Goal: Download file/media

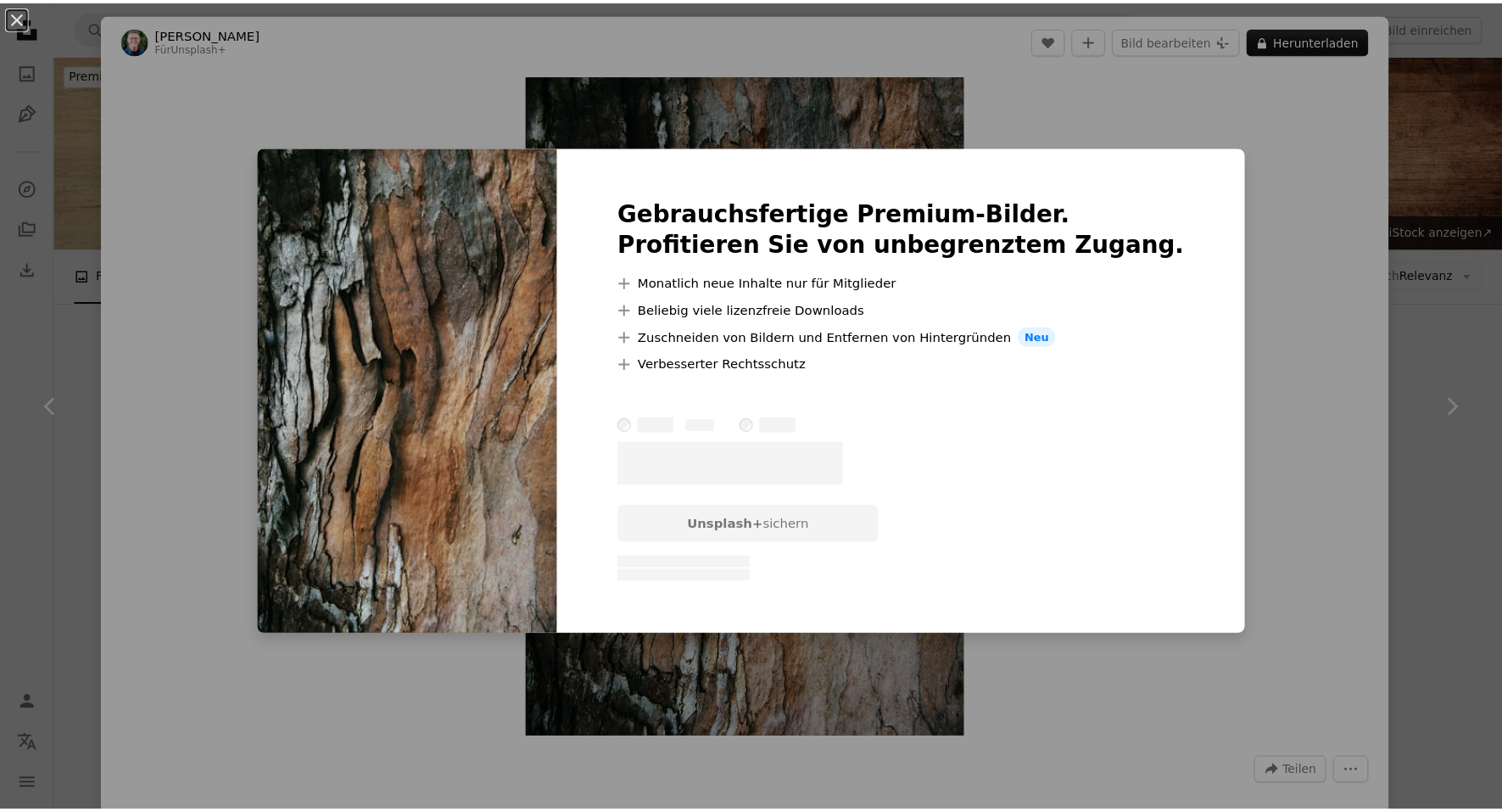
scroll to position [5783, 0]
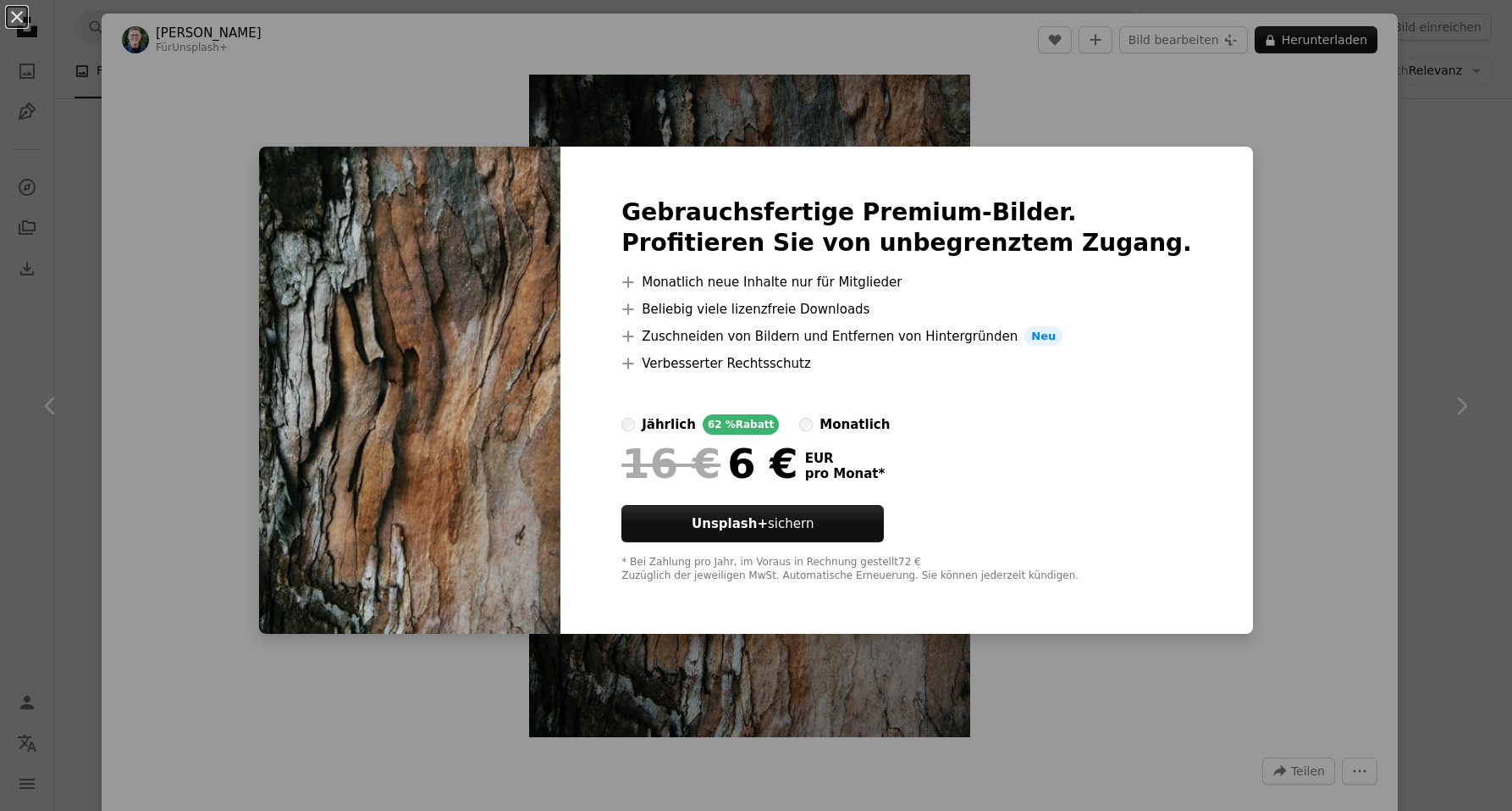
click at [1338, 117] on div "An X shape Gebrauchsfertige Premium-Bilder. Profitieren Sie von unbegrenztem Zu…" at bounding box center [756, 405] width 1512 height 811
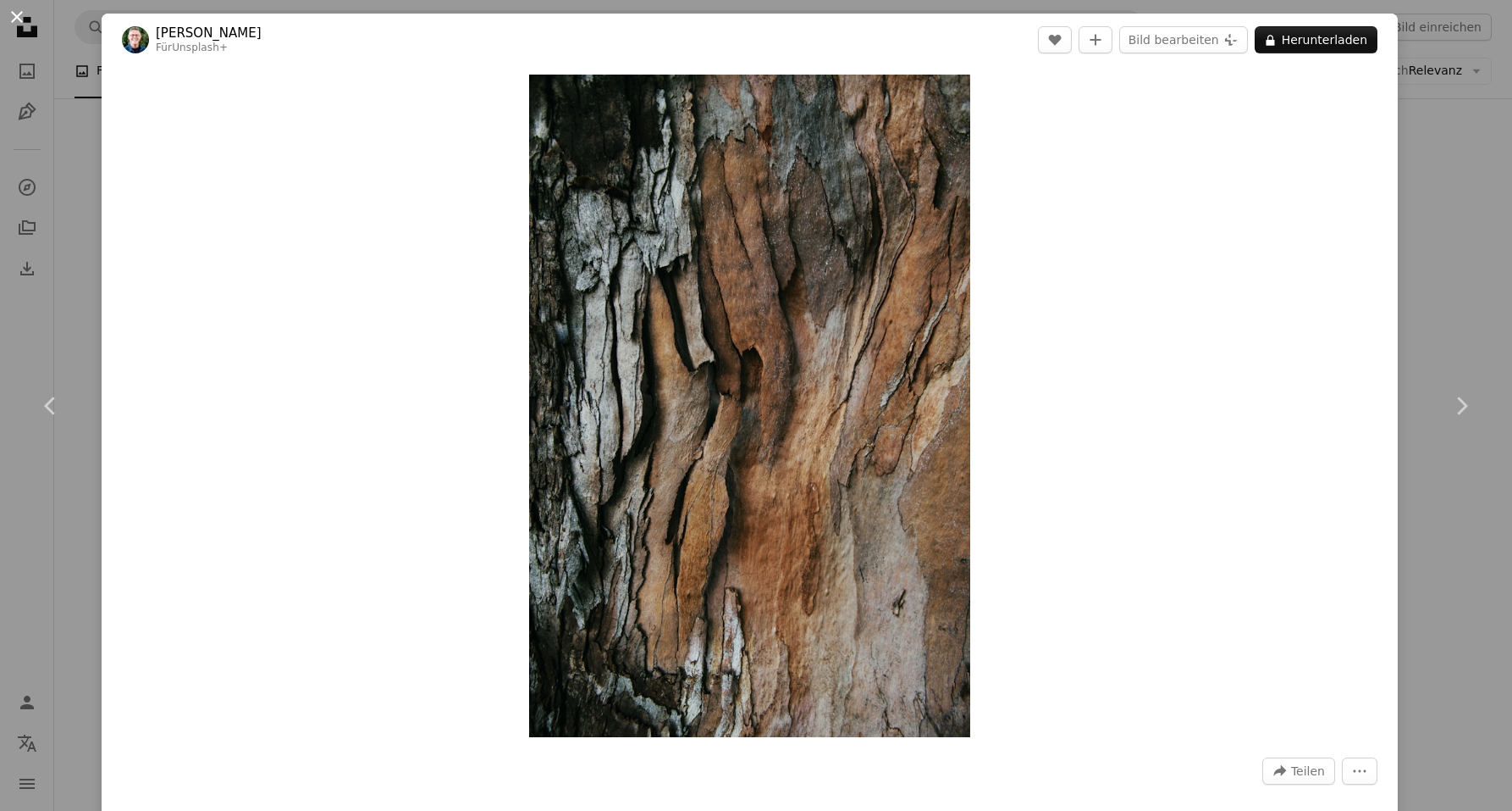
click at [21, 17] on button "An X shape" at bounding box center [17, 17] width 21 height 21
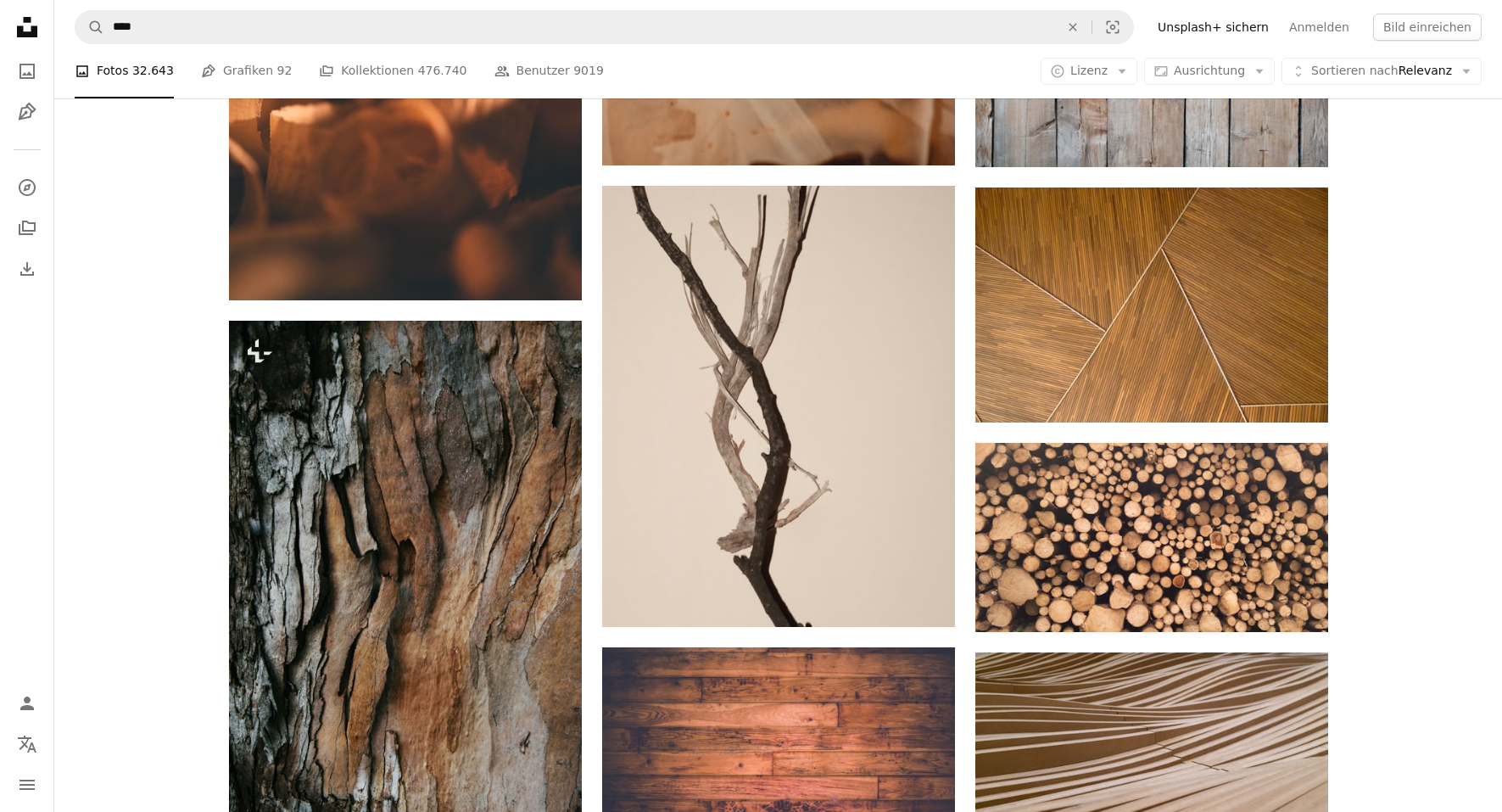
scroll to position [5554, 0]
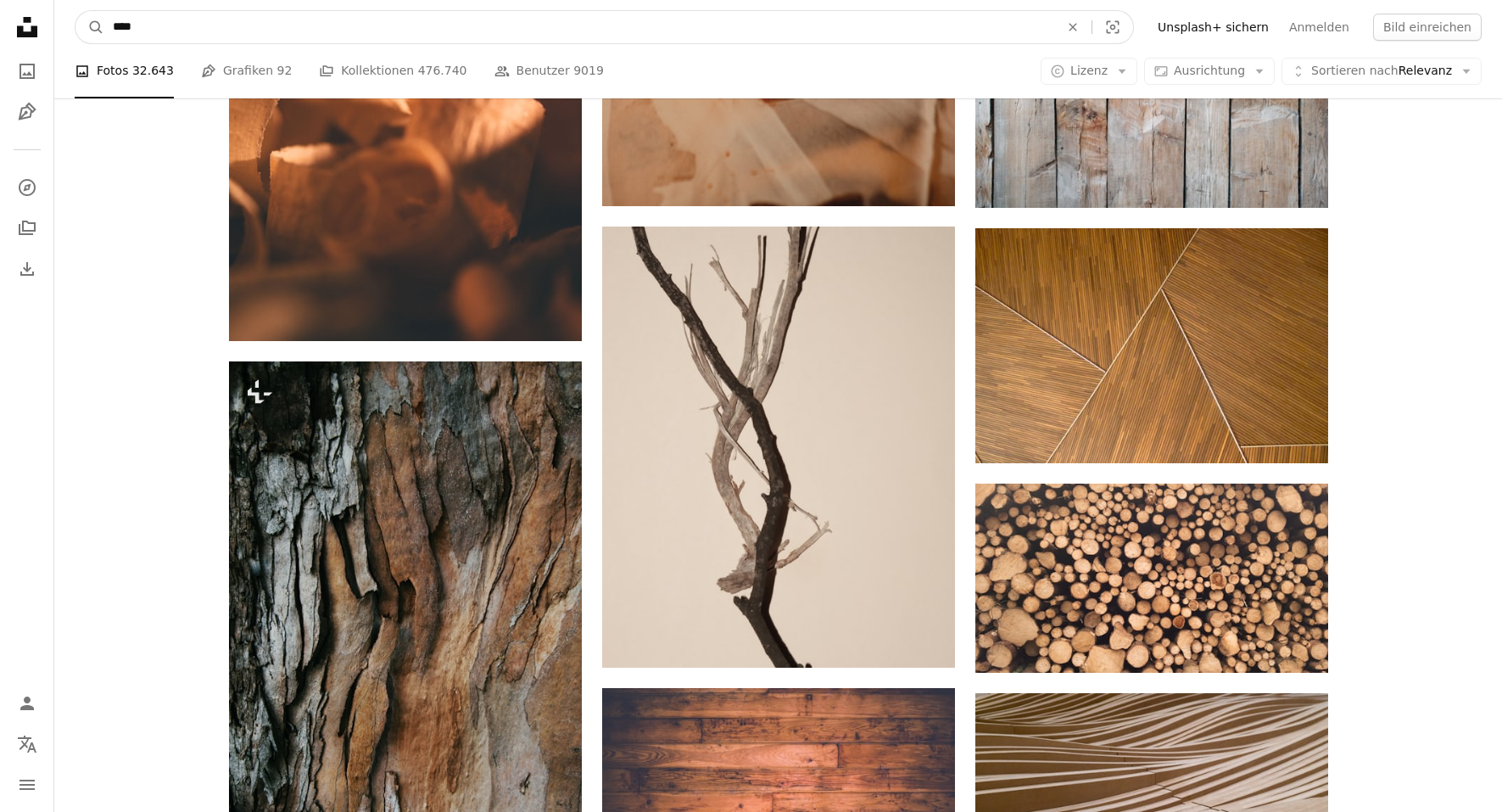
click at [153, 28] on input "****" at bounding box center [579, 27] width 950 height 32
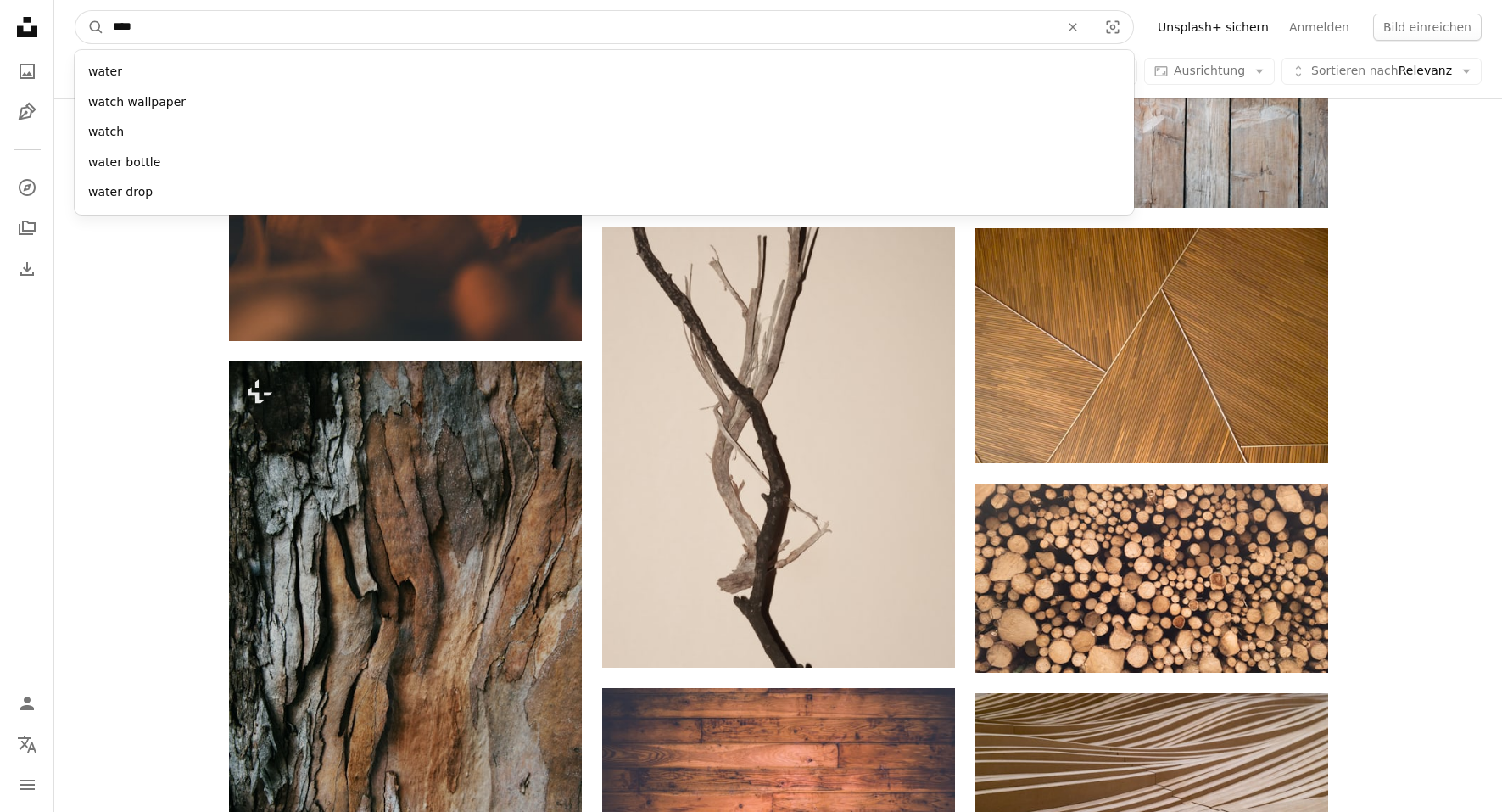
type input "*****"
click button "A magnifying glass" at bounding box center [90, 27] width 28 height 32
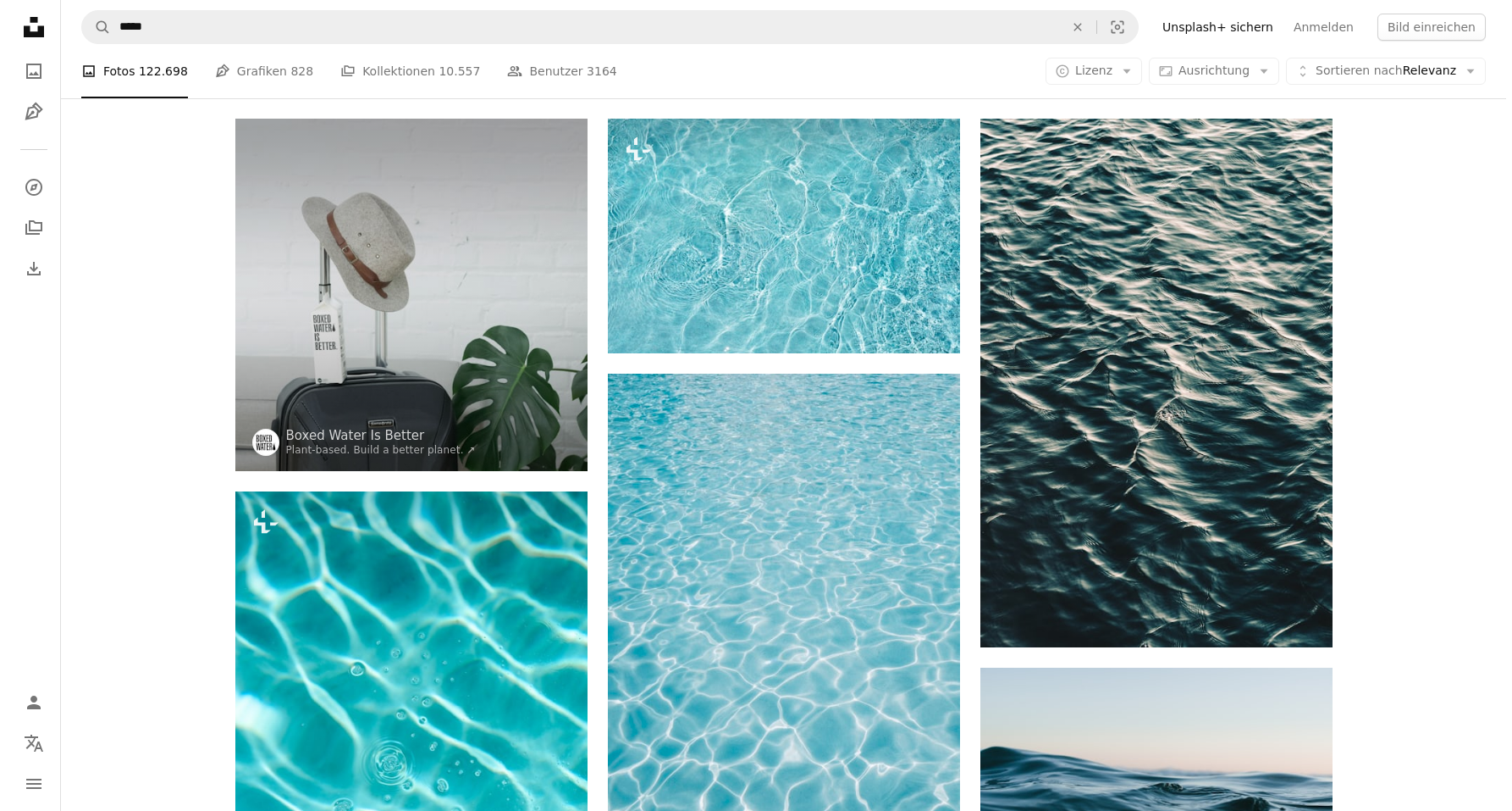
scroll to position [87, 0]
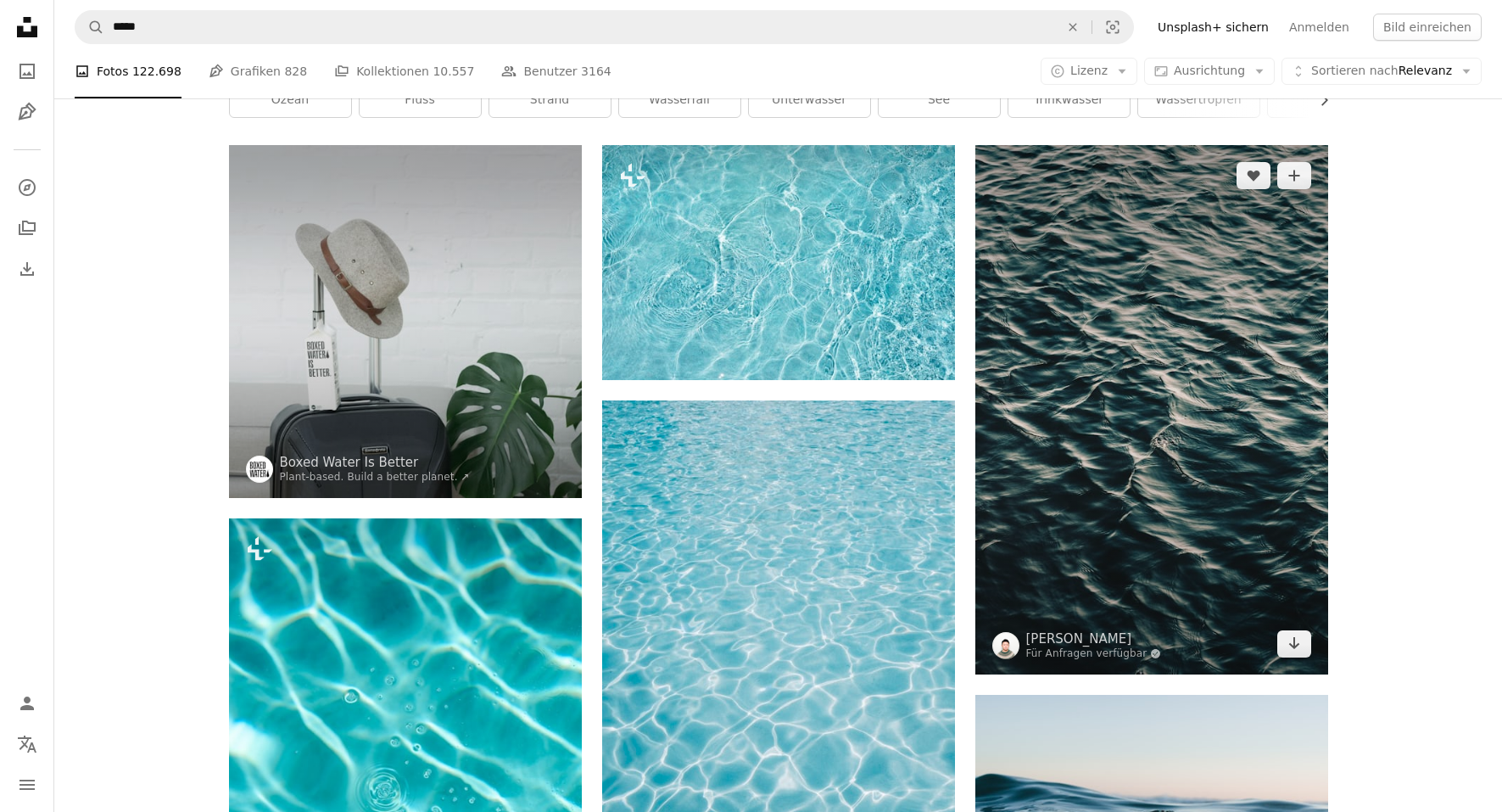
click at [1081, 375] on img at bounding box center [1152, 409] width 353 height 530
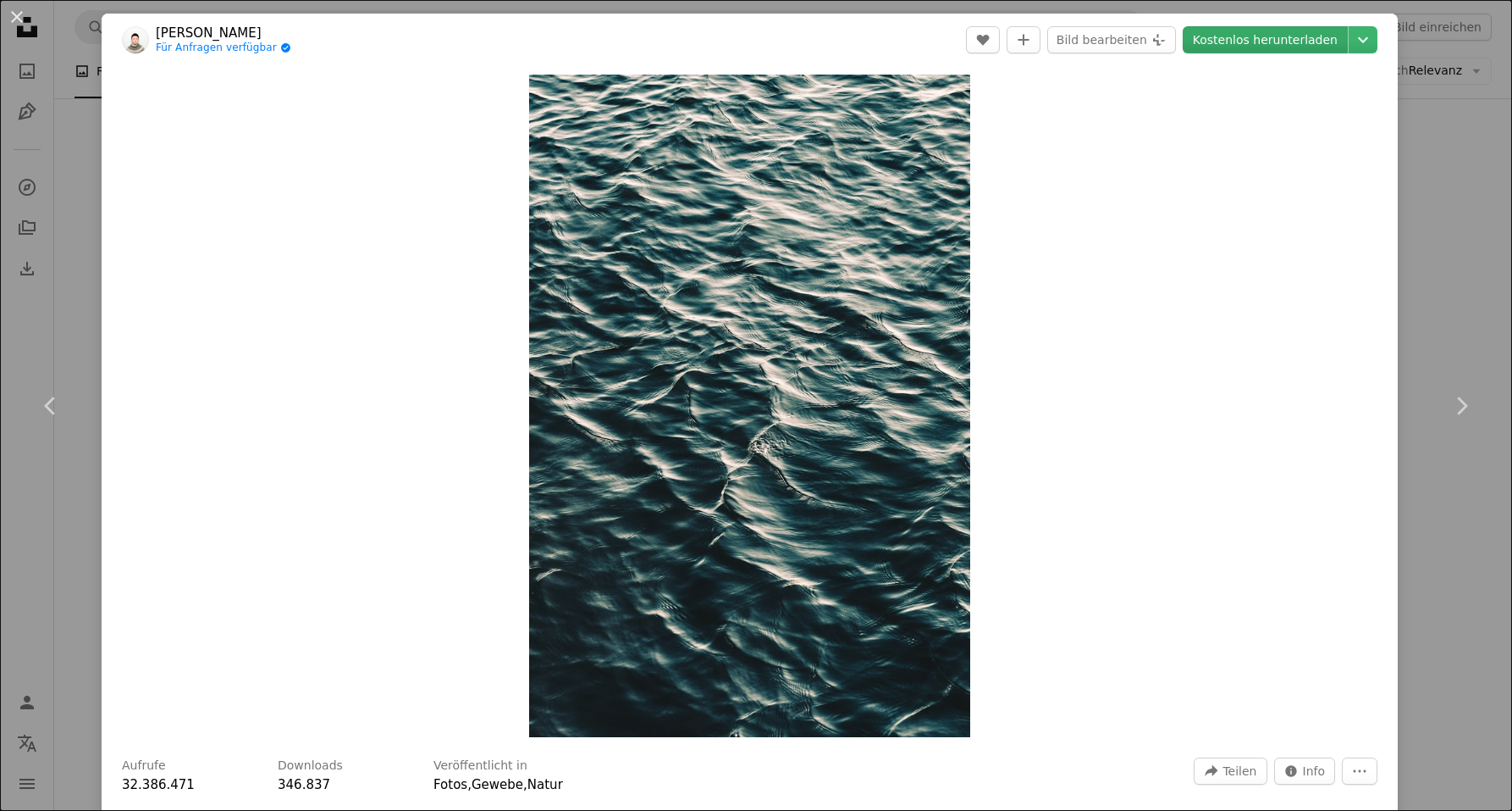
click at [1256, 32] on link "Kostenlos herunterladen" at bounding box center [1265, 40] width 165 height 28
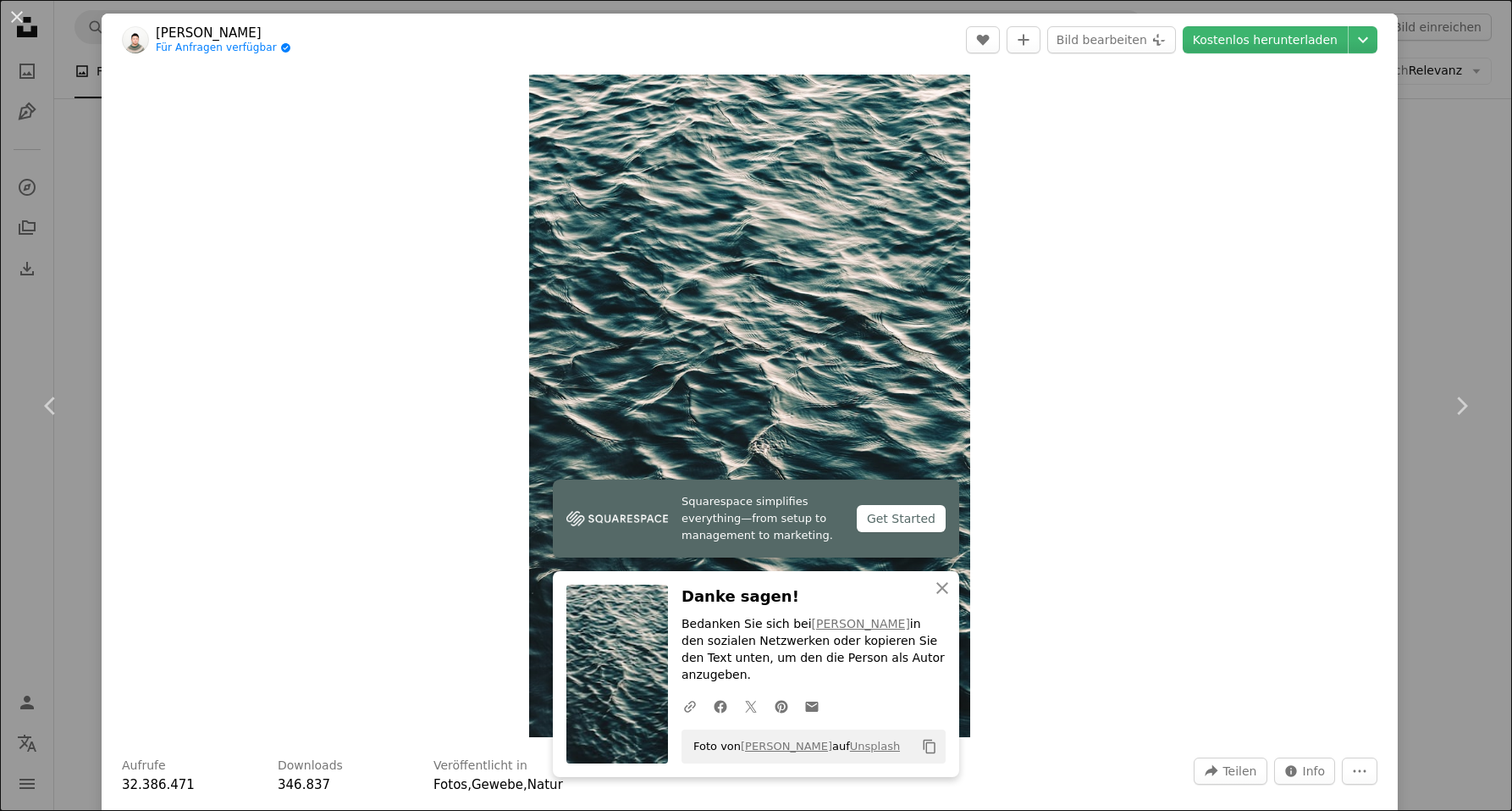
click at [21, 17] on button "An X shape" at bounding box center [17, 17] width 21 height 21
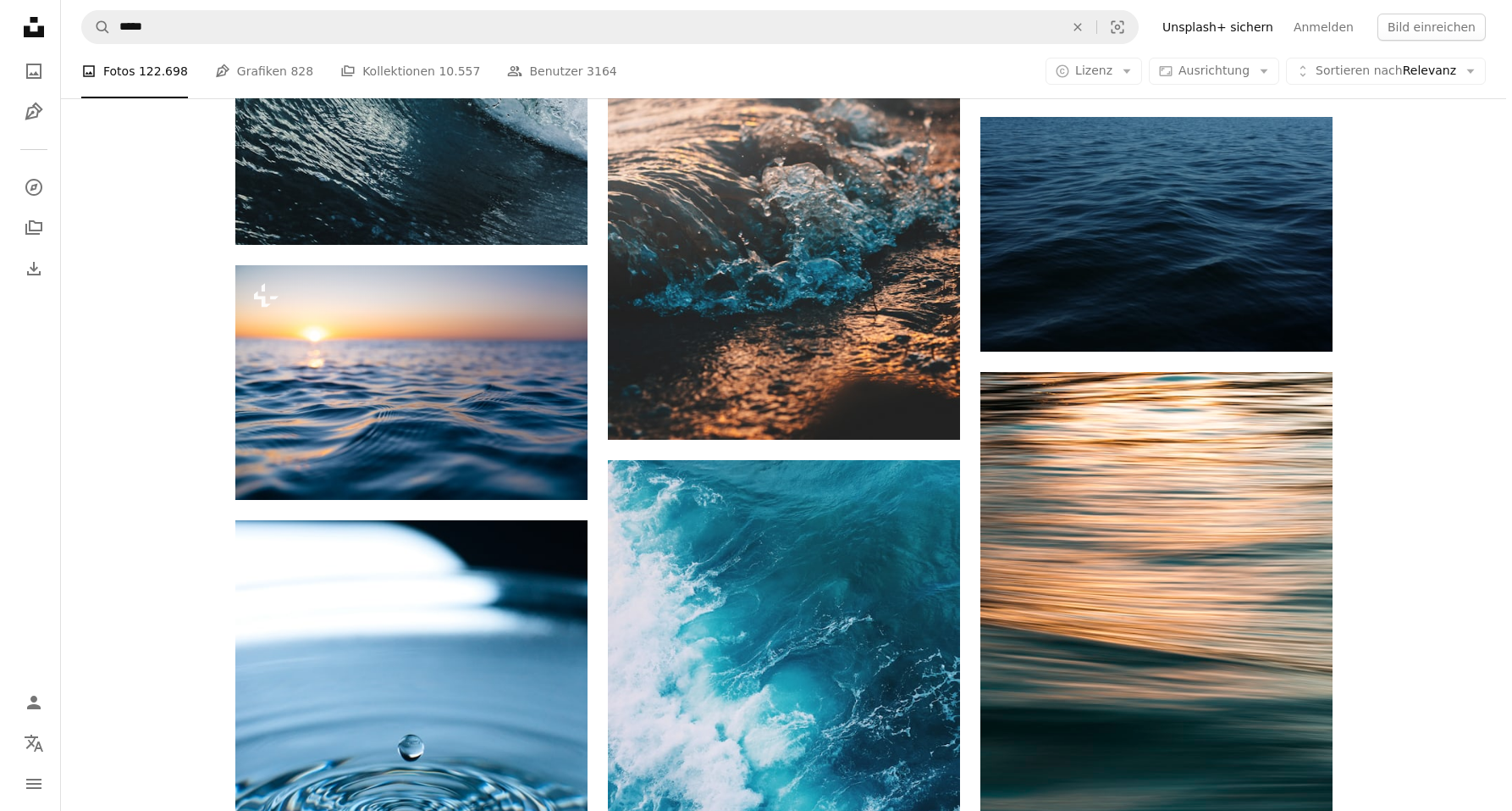
scroll to position [17165, 0]
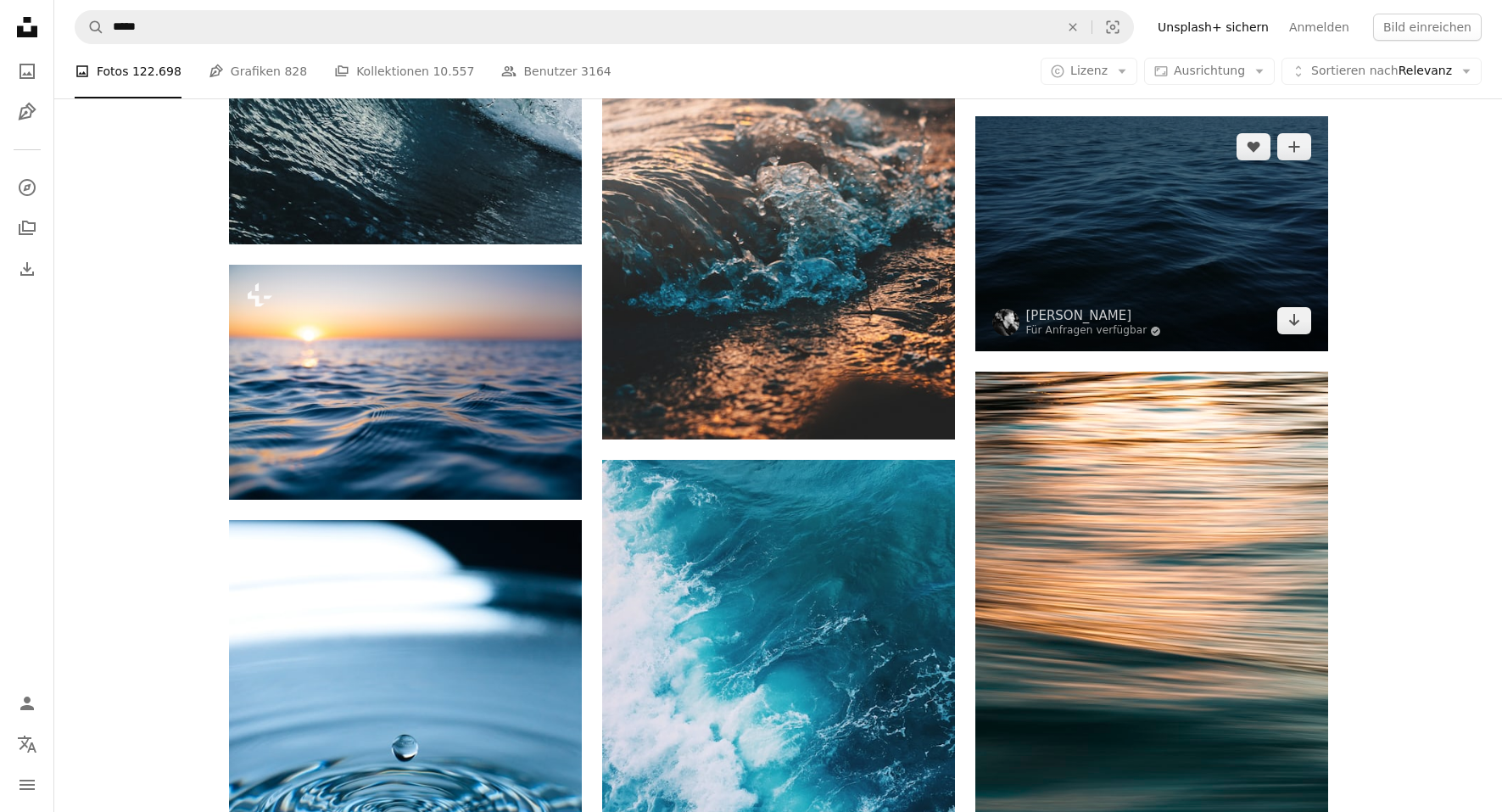
click at [1098, 176] on img at bounding box center [1152, 233] width 353 height 235
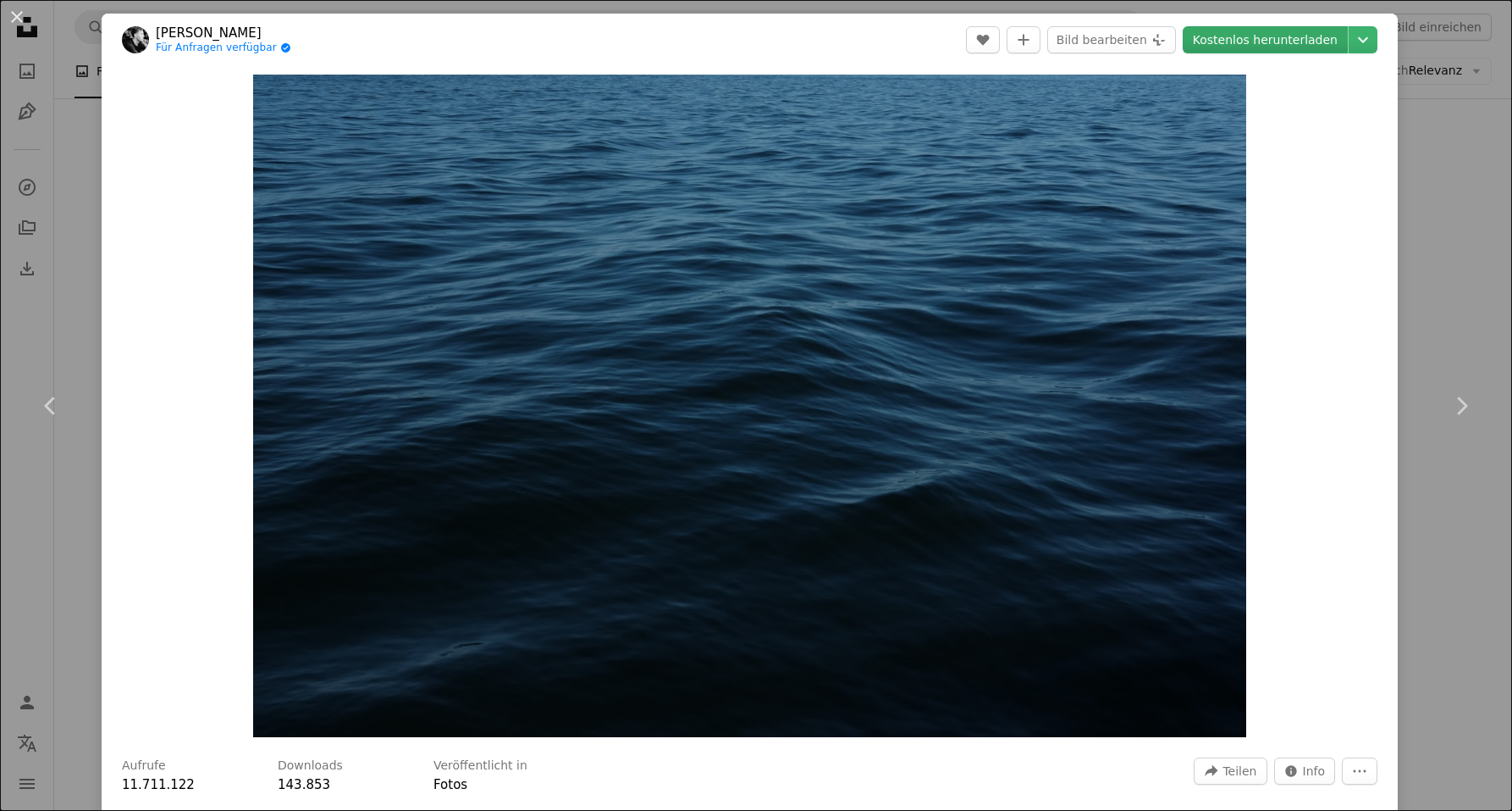
click at [1248, 34] on link "Kostenlos herunterladen" at bounding box center [1265, 40] width 165 height 28
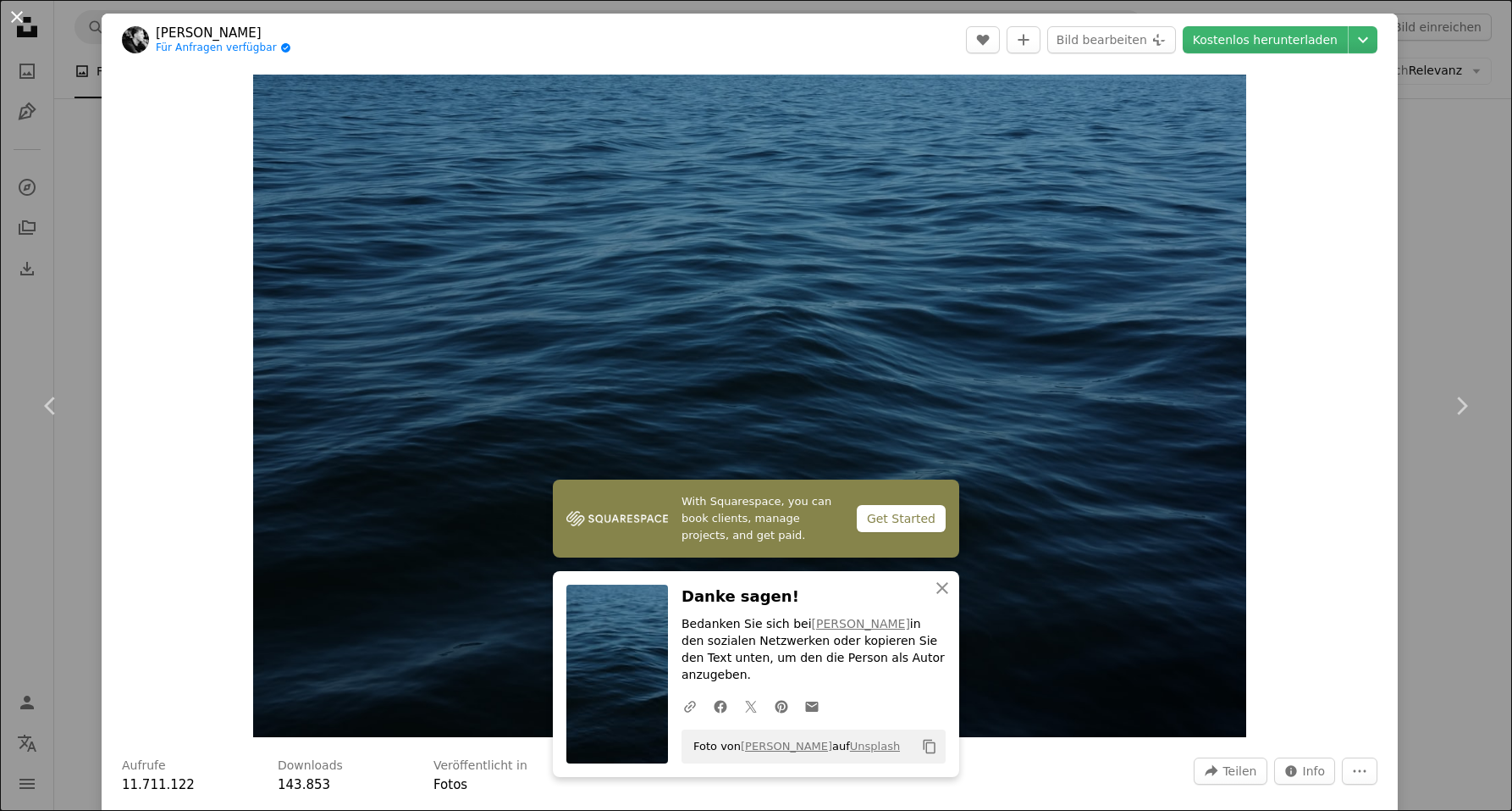
click at [14, 13] on button "An X shape" at bounding box center [17, 17] width 21 height 21
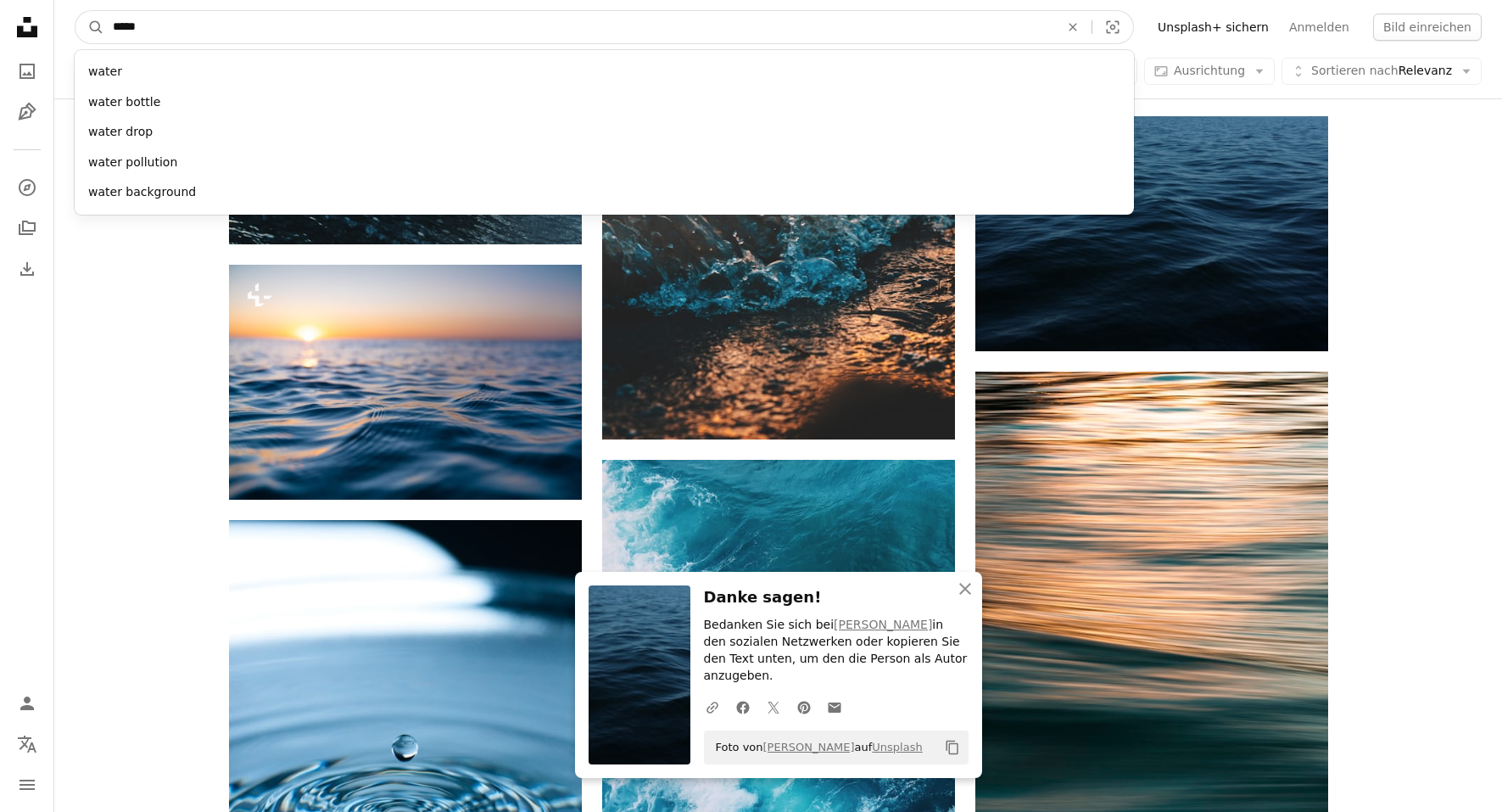
drag, startPoint x: 158, startPoint y: 28, endPoint x: 75, endPoint y: 22, distance: 83.2
click at [75, 22] on form "A magnifying glass ***** water water bottle water drop water pollution water ba…" at bounding box center [605, 27] width 1059 height 34
type input "****"
click button "A magnifying glass" at bounding box center [90, 27] width 28 height 32
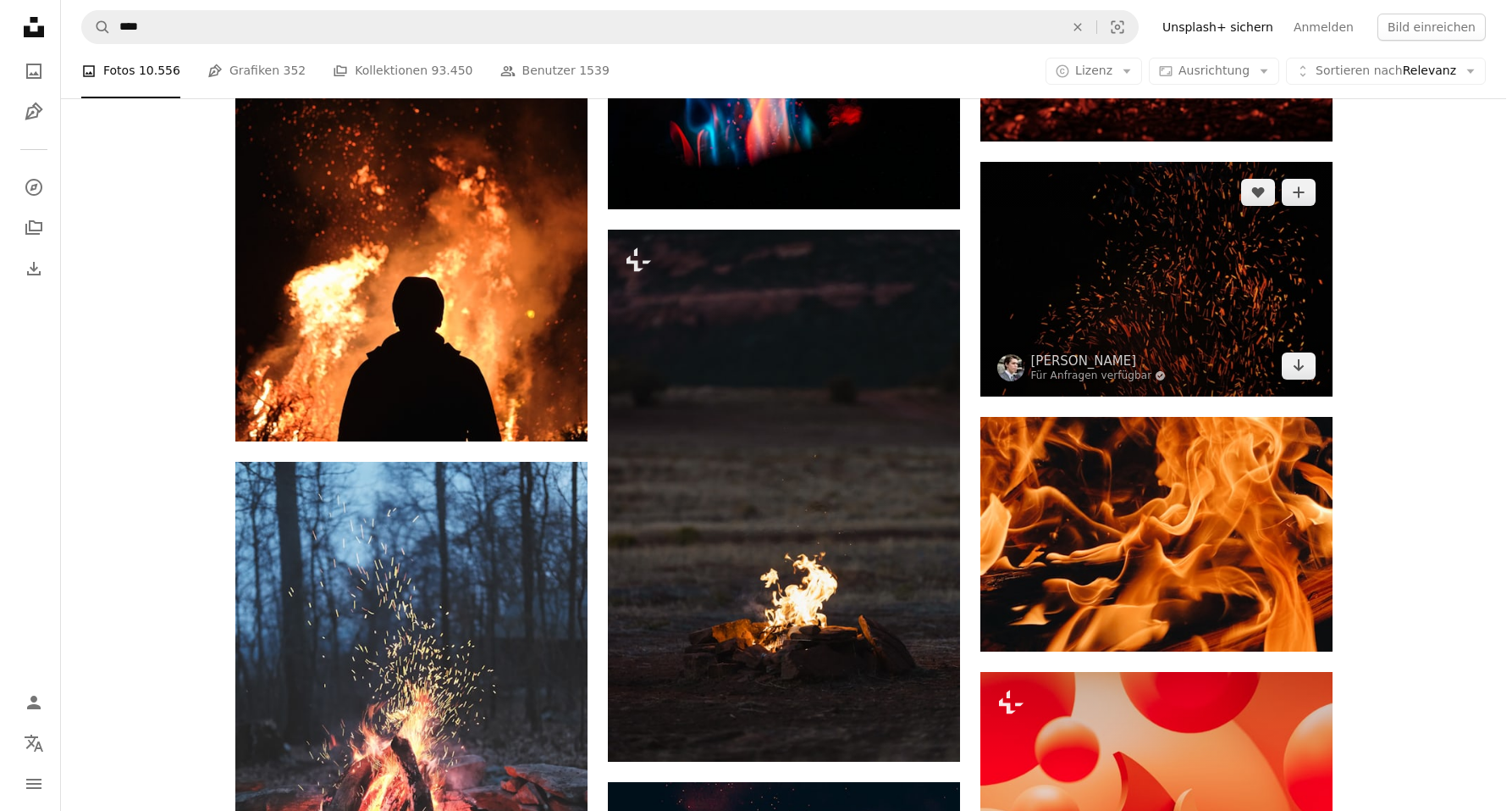
scroll to position [2615, 0]
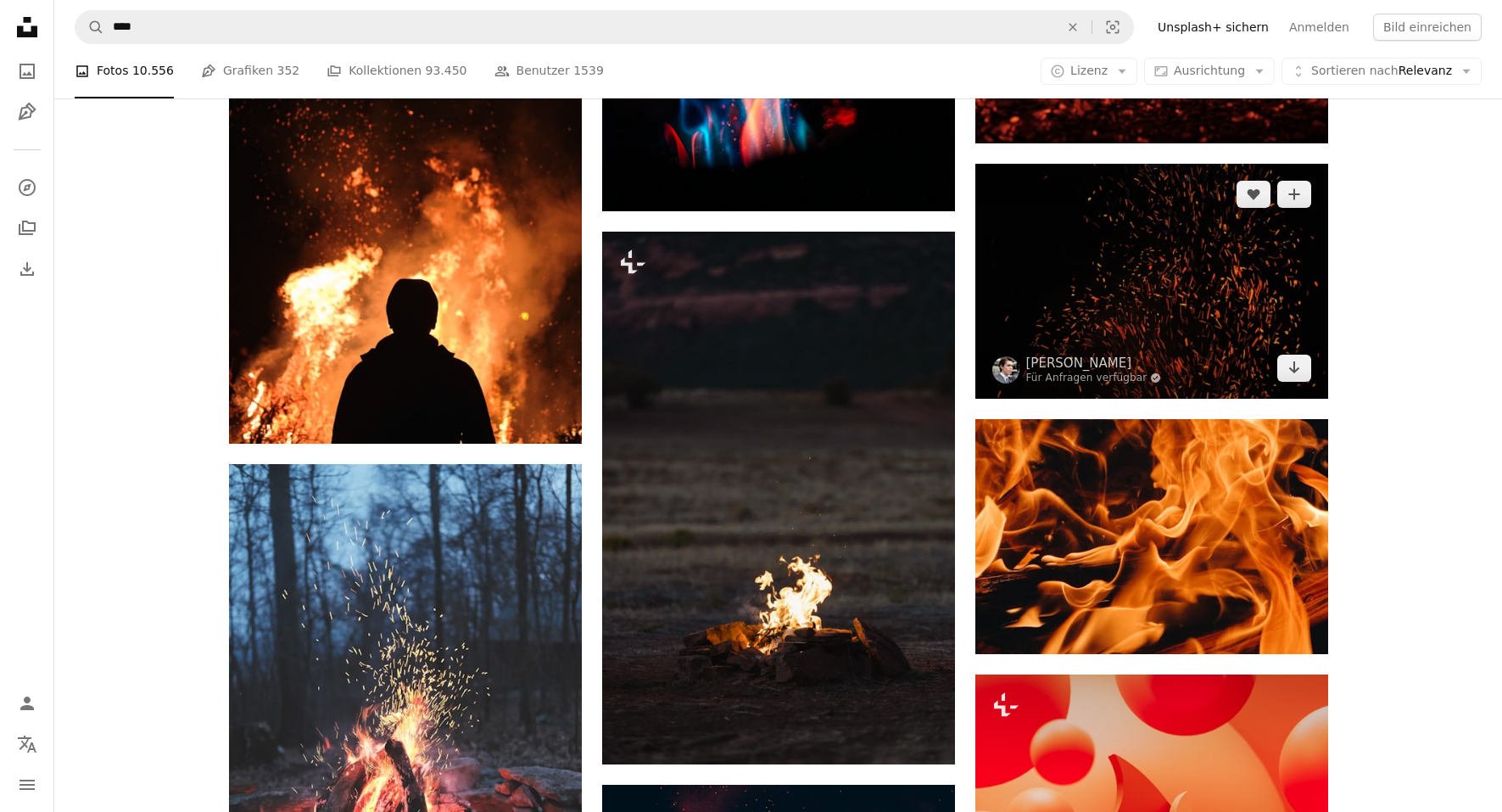
click at [1116, 293] on img at bounding box center [1152, 281] width 353 height 235
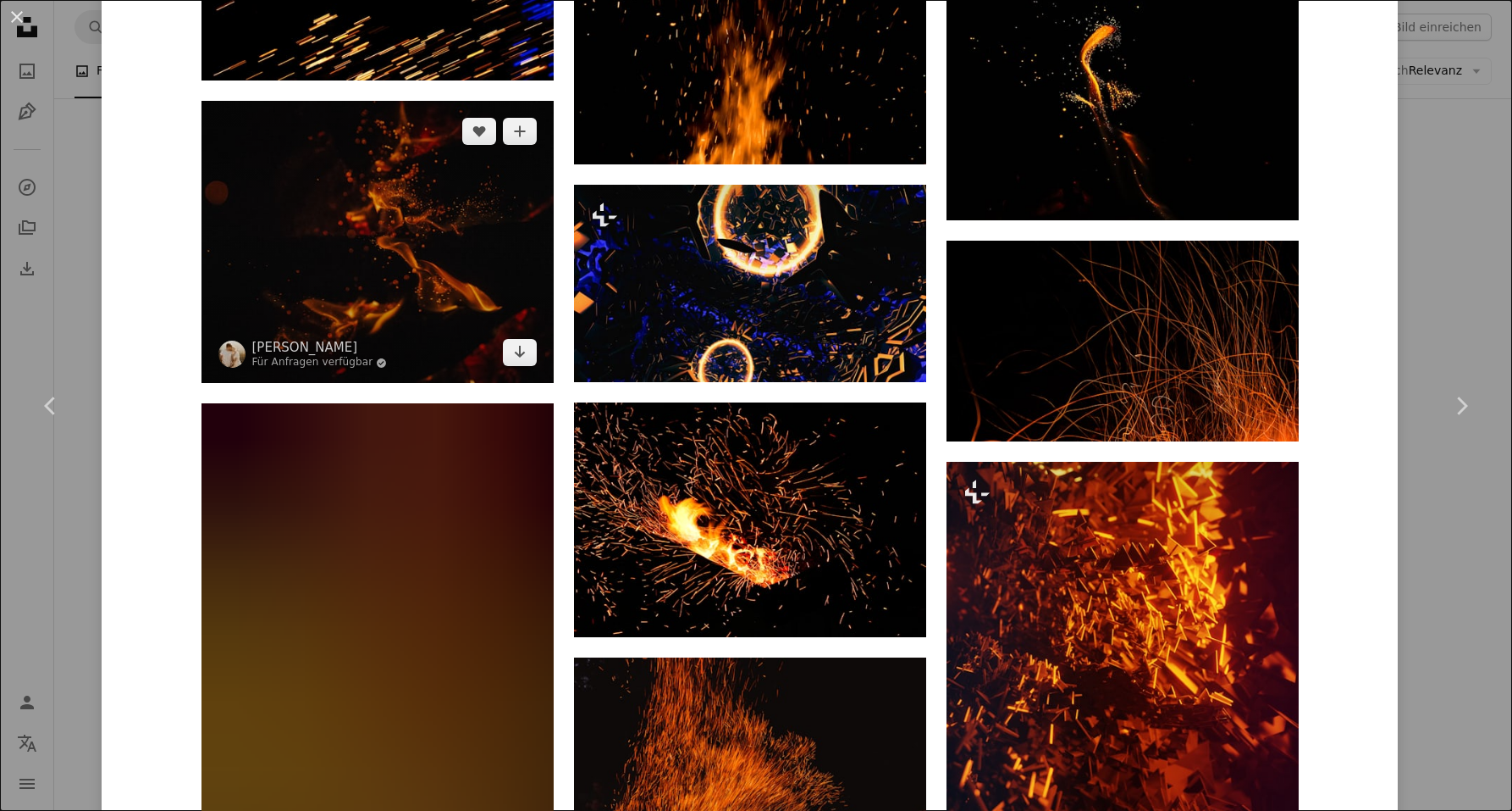
scroll to position [3380, 0]
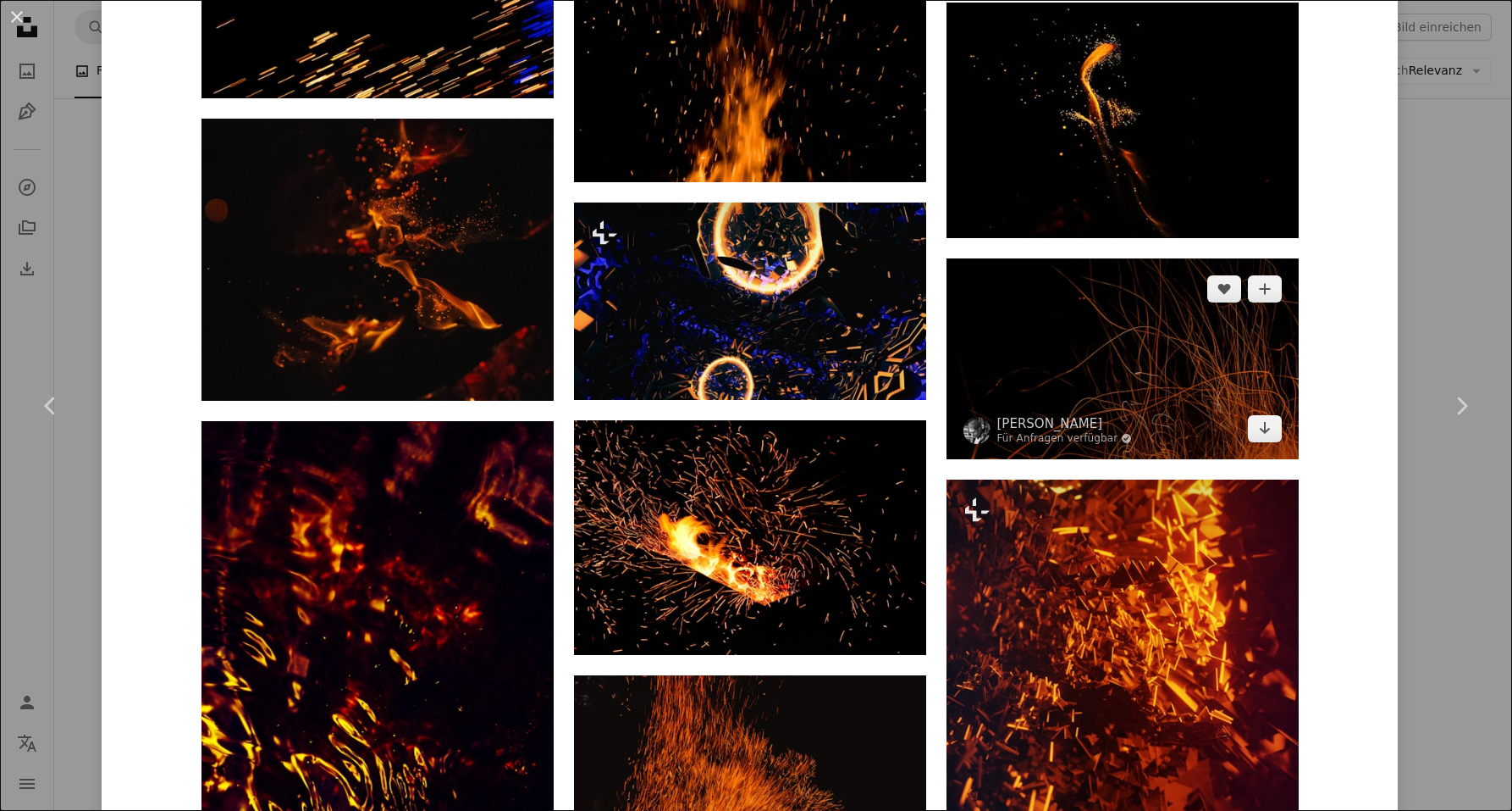
click at [1084, 351] on img at bounding box center [1123, 358] width 352 height 200
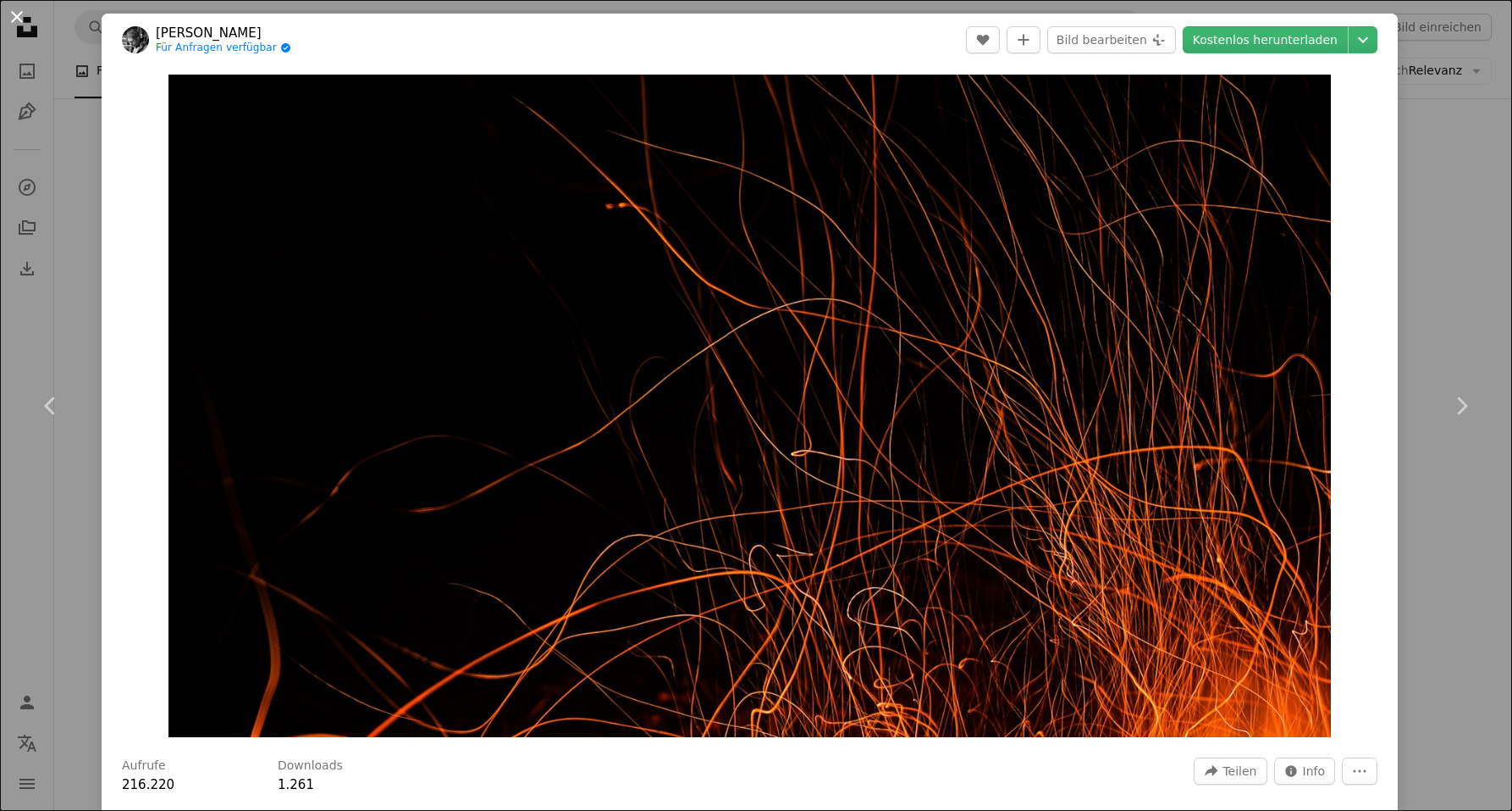
click at [17, 16] on button "An X shape" at bounding box center [17, 17] width 21 height 21
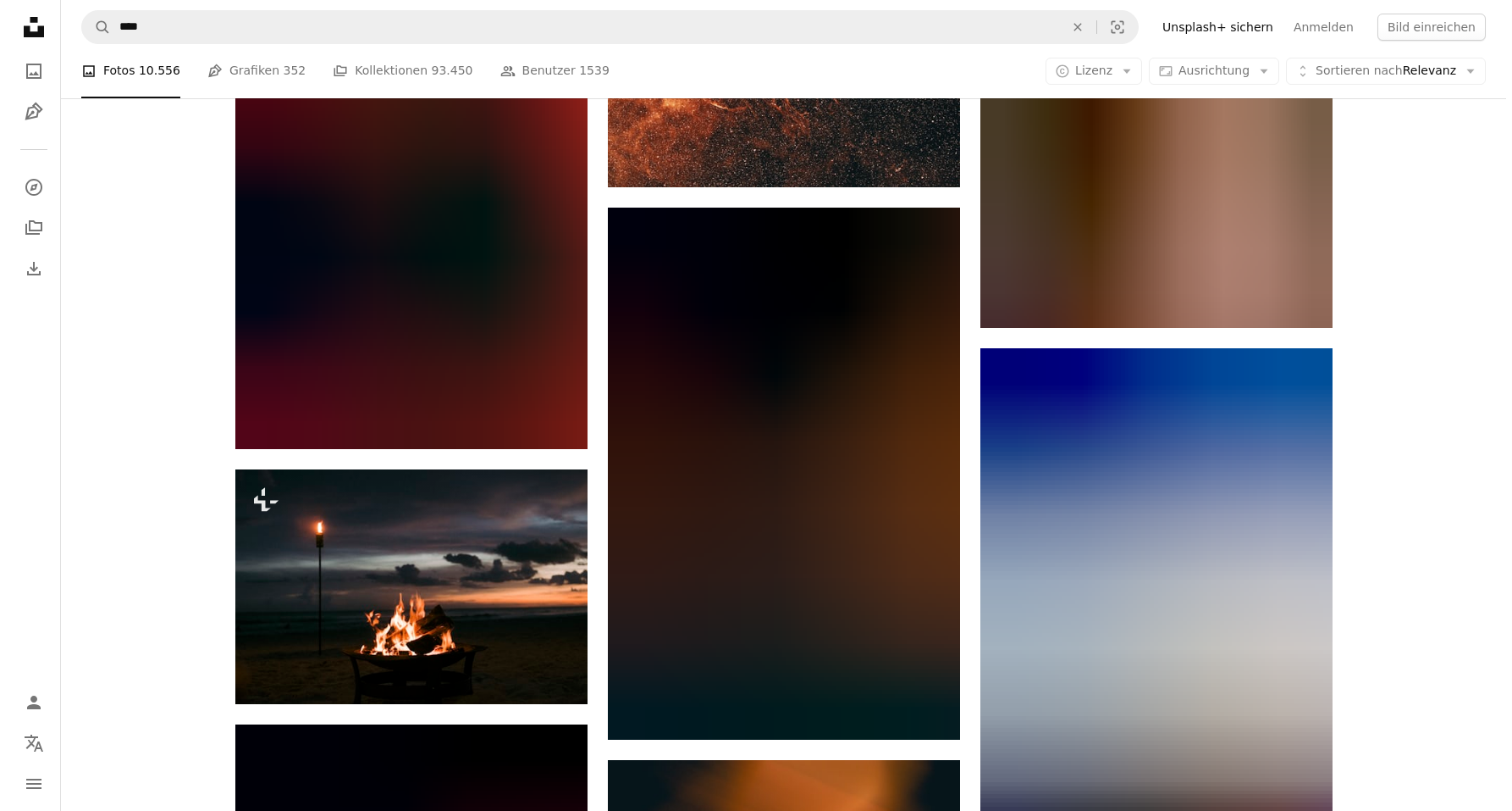
scroll to position [4755, 0]
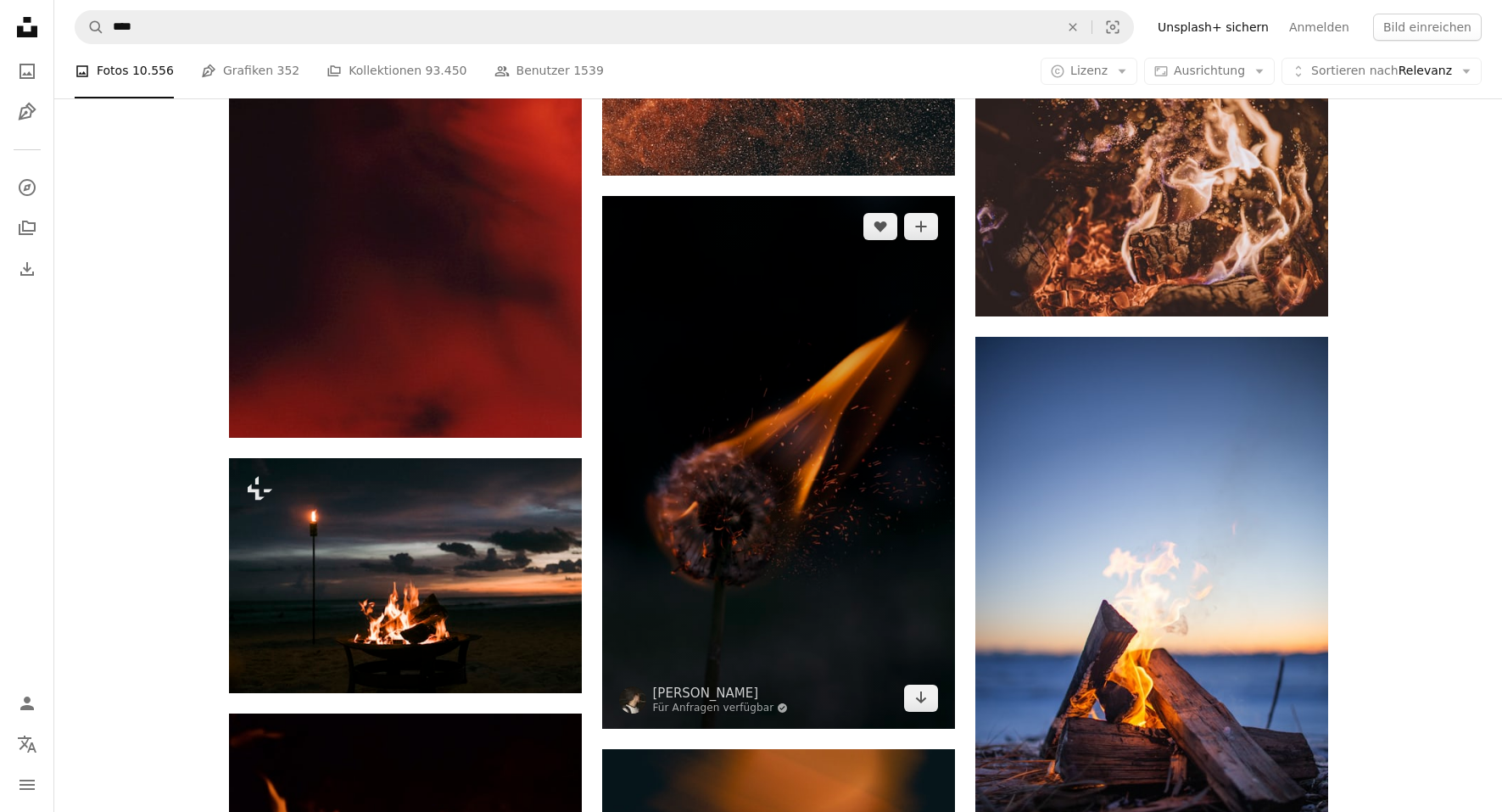
click at [798, 431] on img at bounding box center [779, 462] width 353 height 533
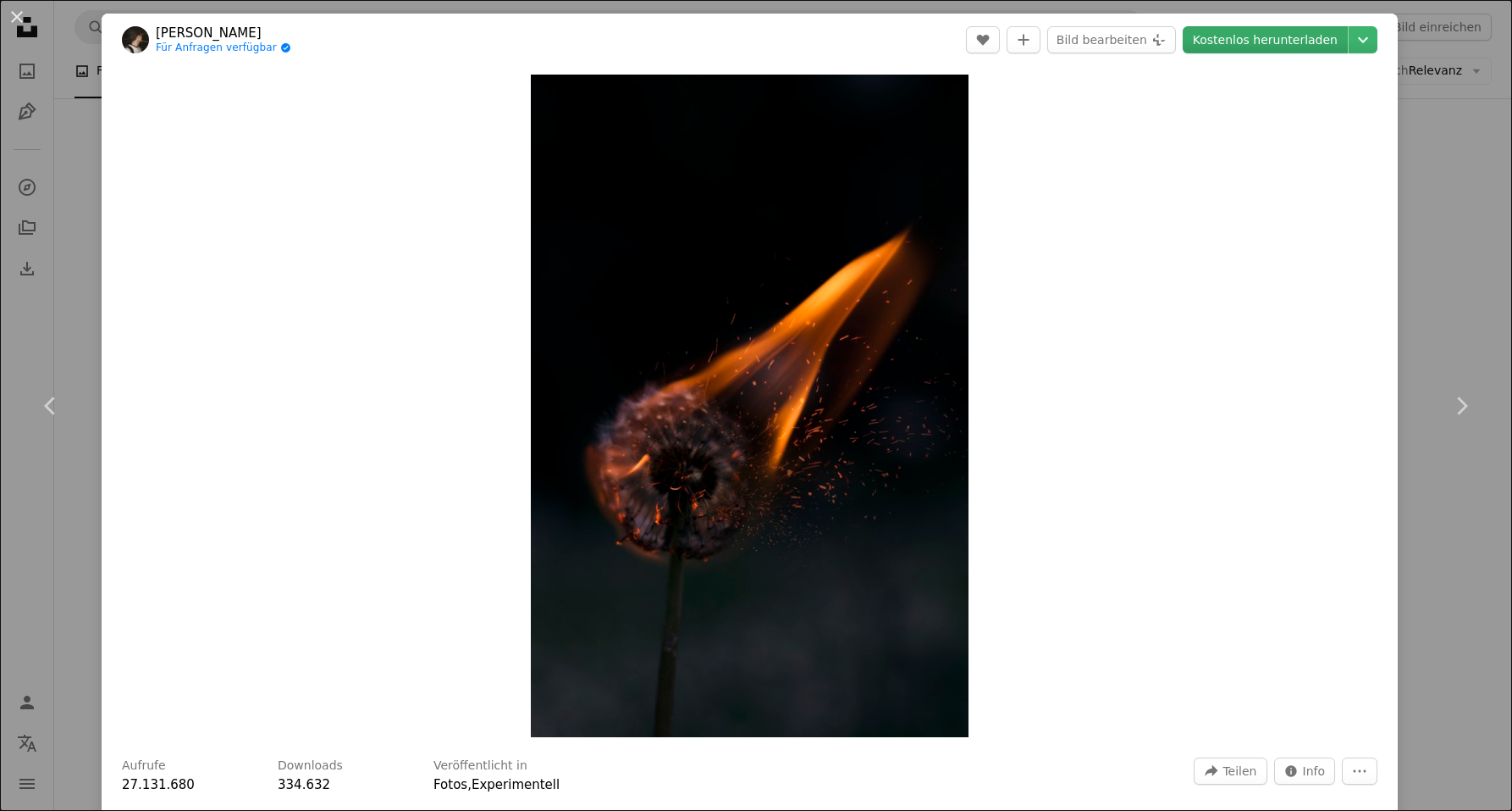
click at [1276, 42] on link "Kostenlos herunterladen" at bounding box center [1265, 40] width 165 height 28
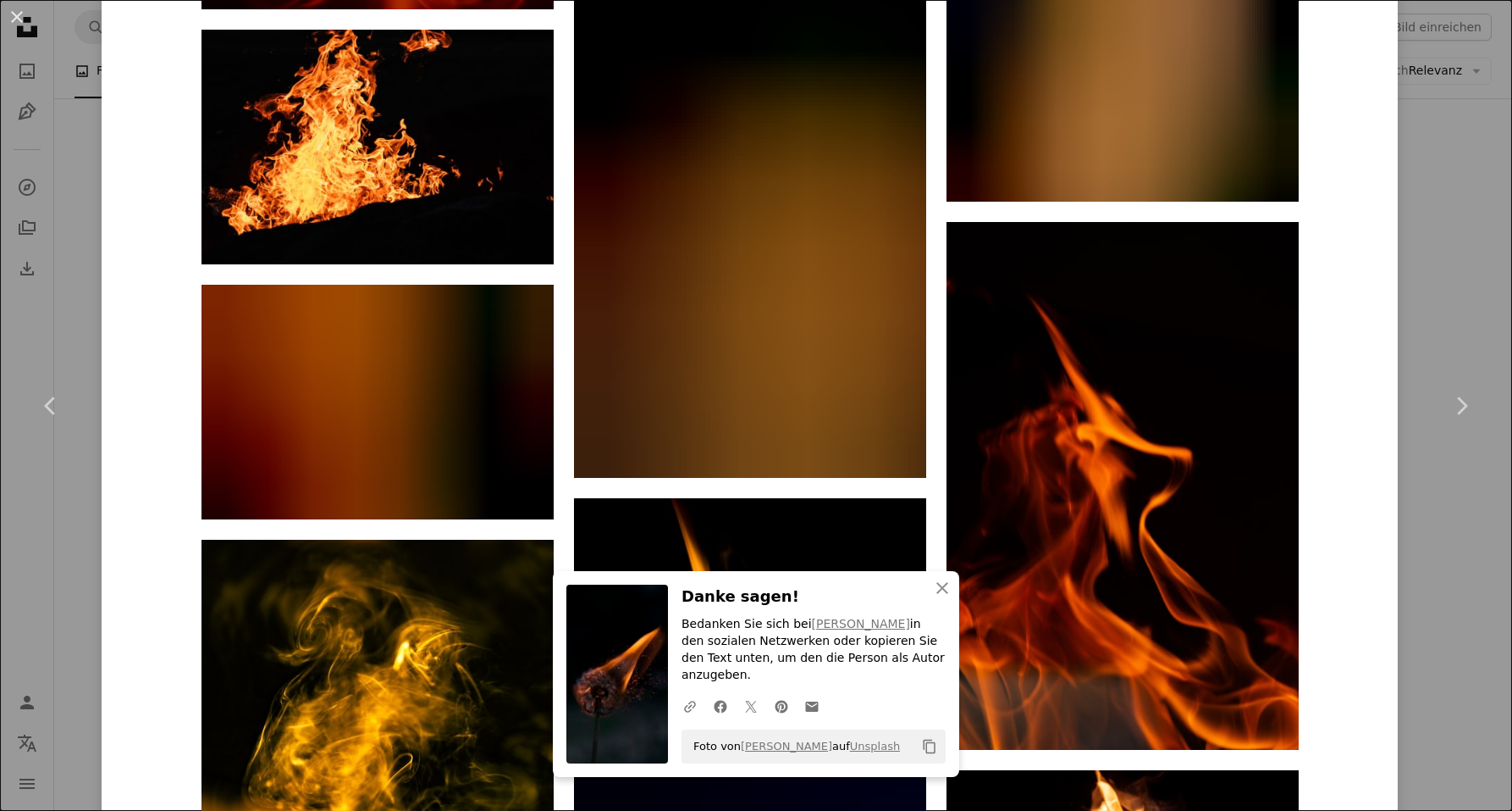
scroll to position [17607, 0]
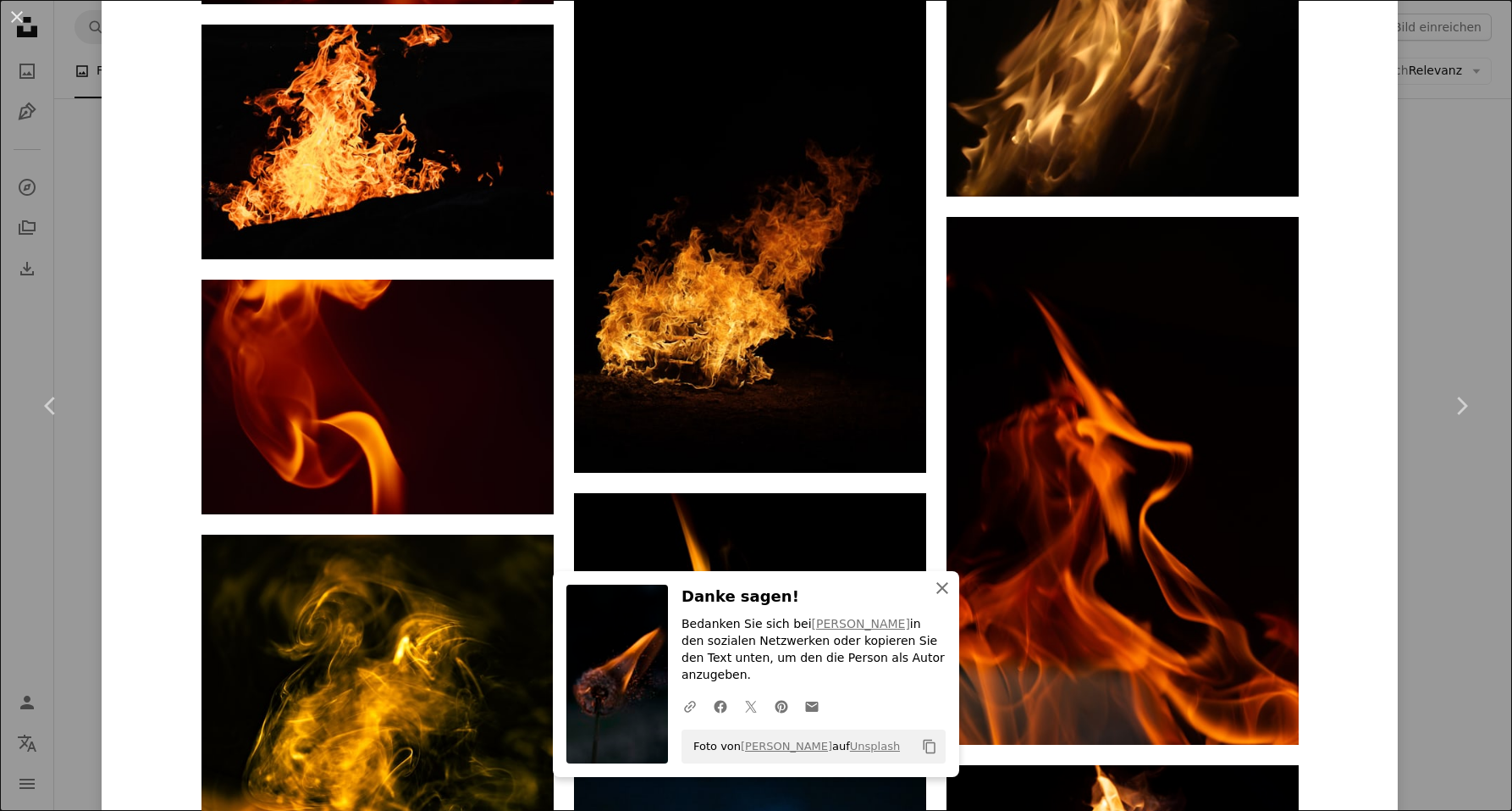
click at [936, 593] on icon "button" at bounding box center [942, 588] width 12 height 12
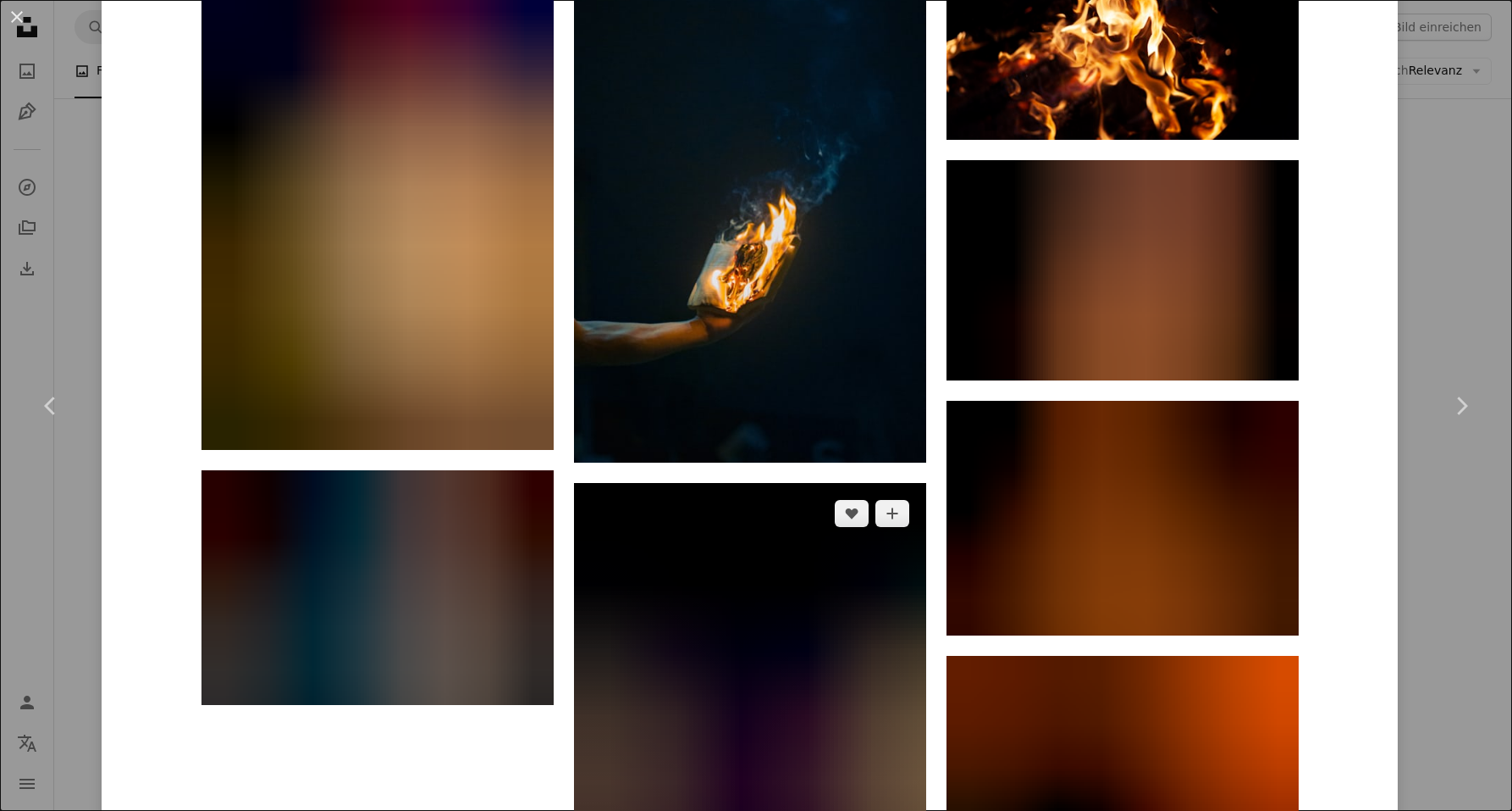
scroll to position [18472, 0]
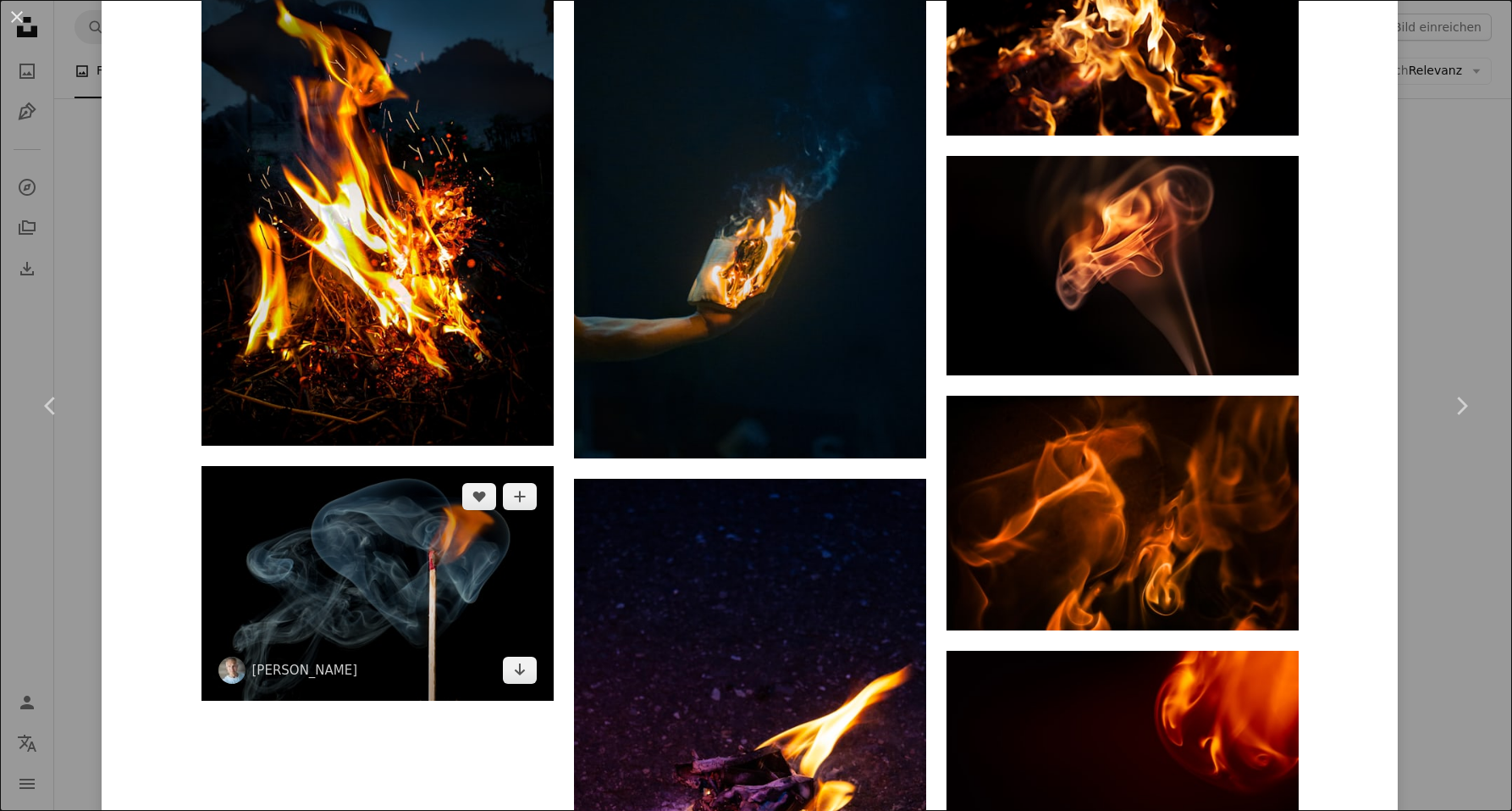
click at [404, 525] on img at bounding box center [377, 583] width 352 height 235
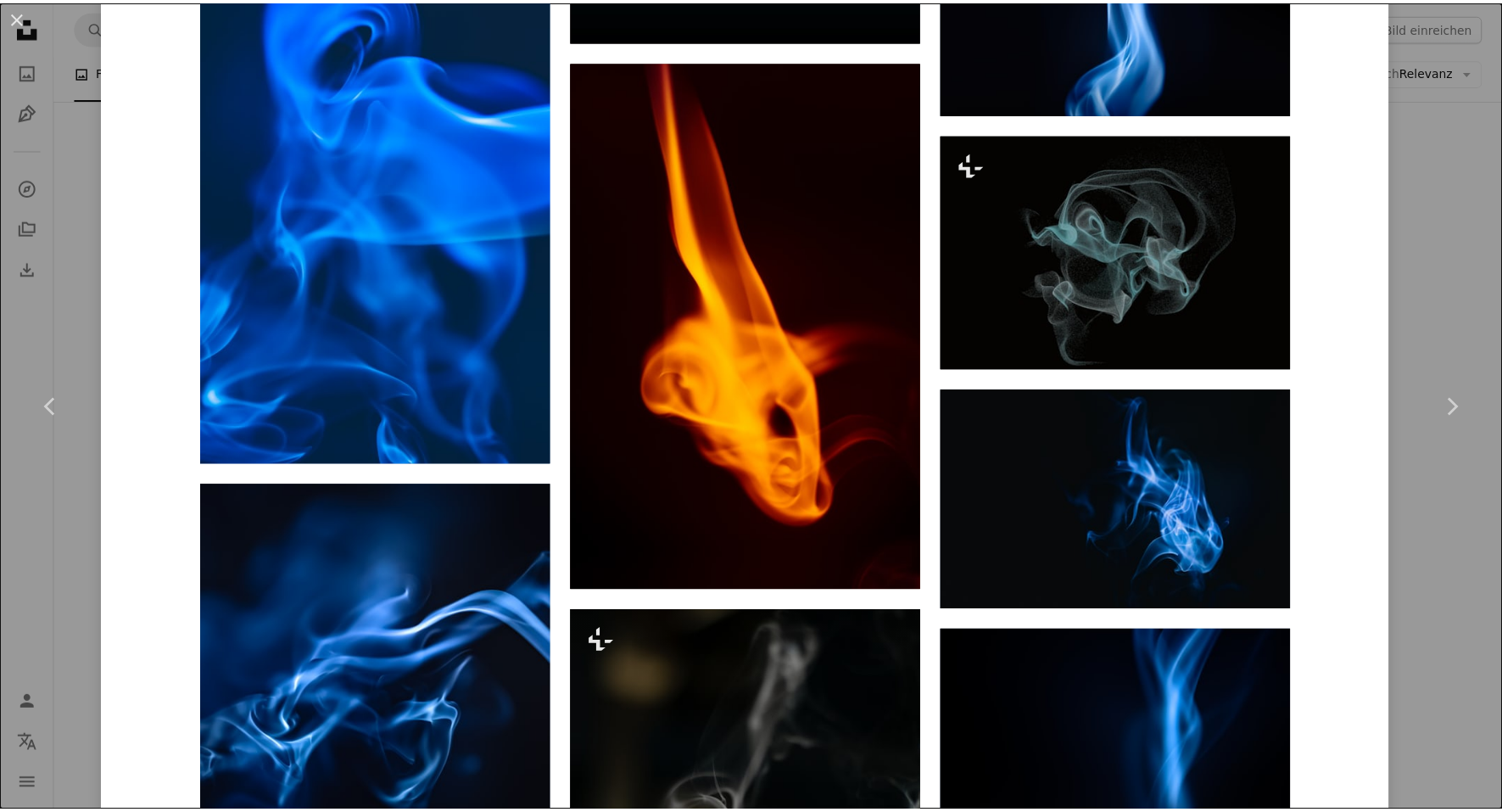
scroll to position [4001, 0]
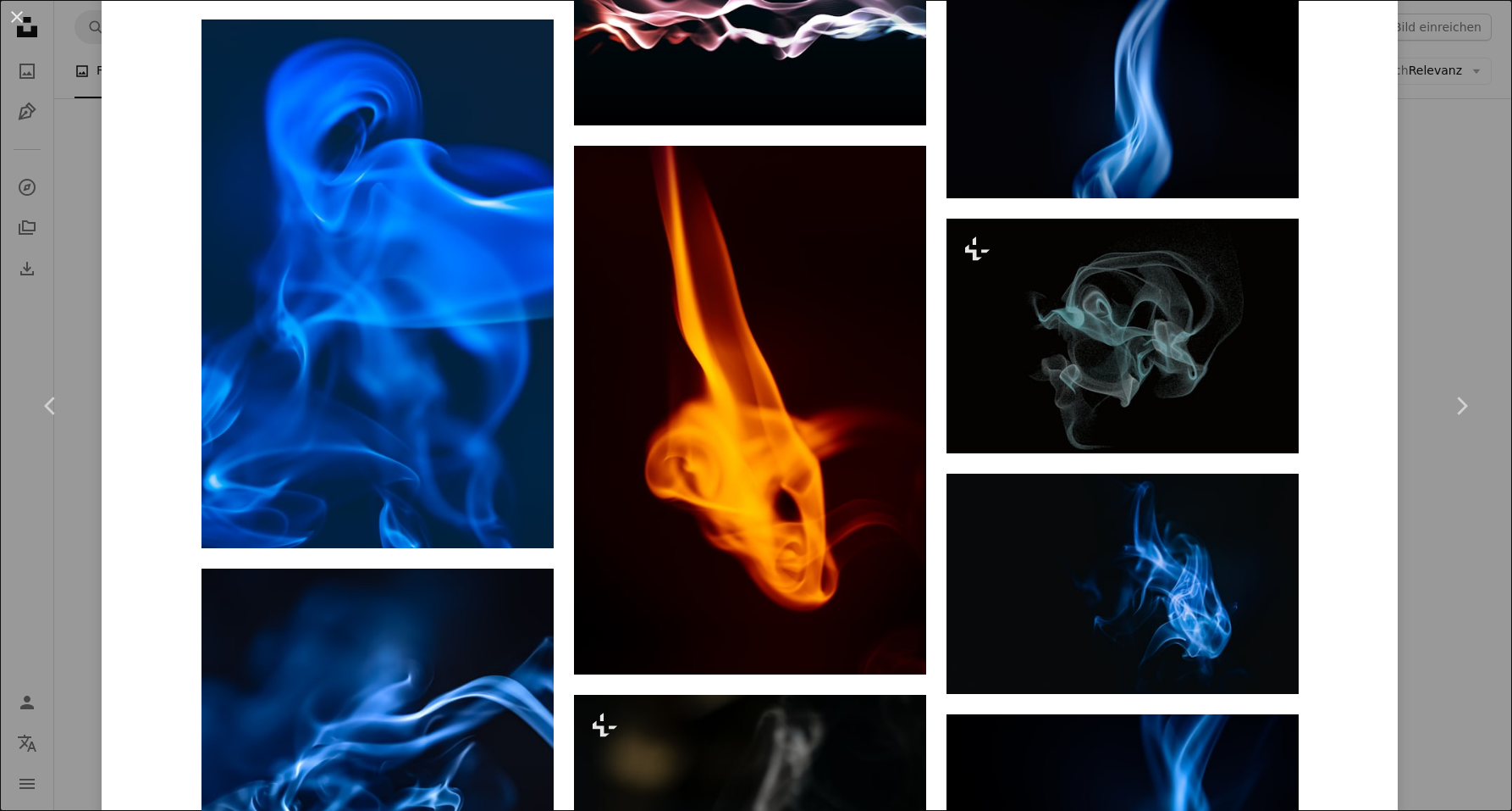
click at [19, 13] on button "An X shape" at bounding box center [17, 17] width 21 height 21
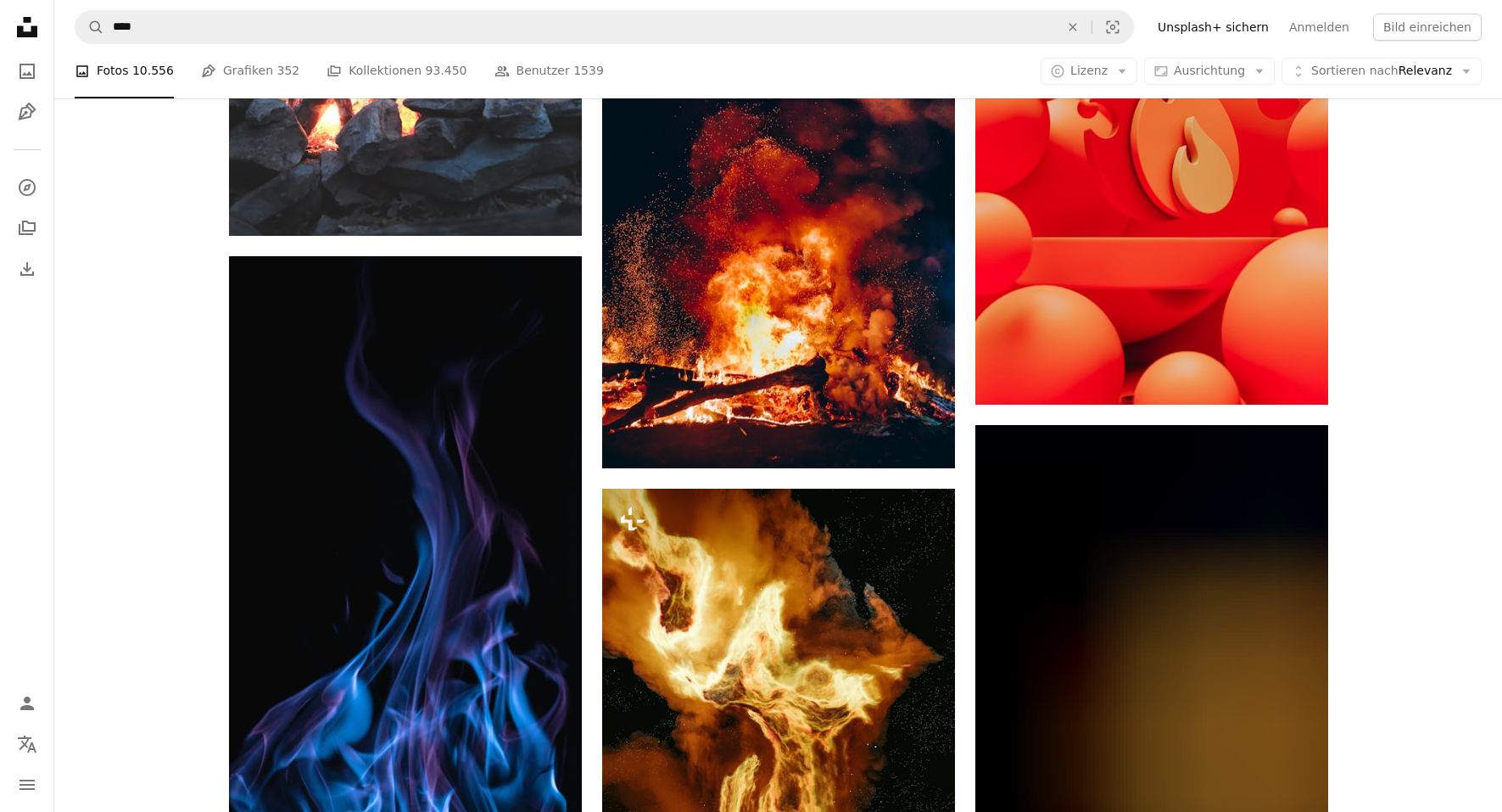
scroll to position [2439, 0]
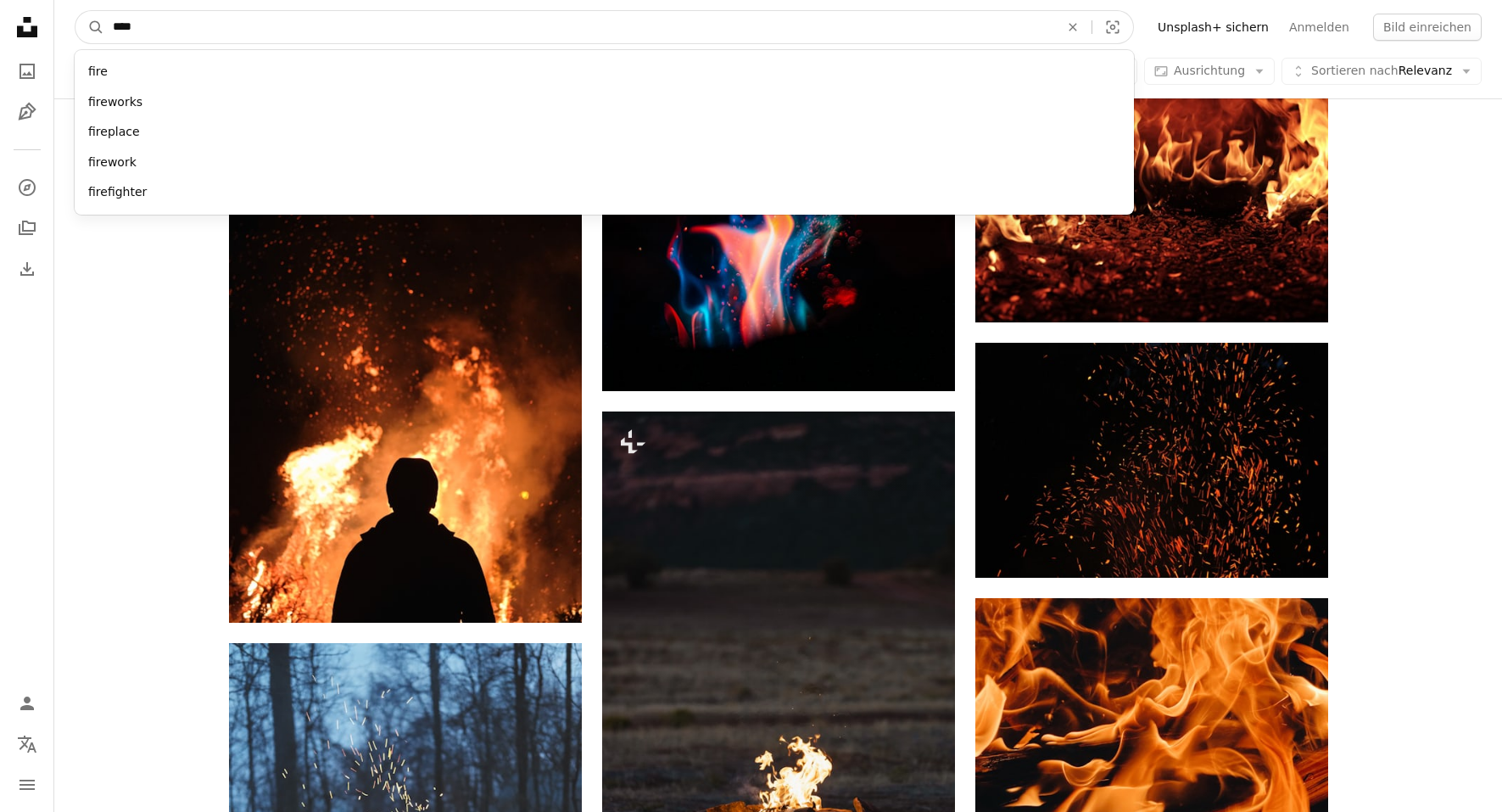
drag, startPoint x: 166, startPoint y: 31, endPoint x: 104, endPoint y: 25, distance: 62.3
click at [108, 26] on input "****" at bounding box center [579, 27] width 950 height 32
type input "*****"
click button "A magnifying glass" at bounding box center [90, 27] width 28 height 32
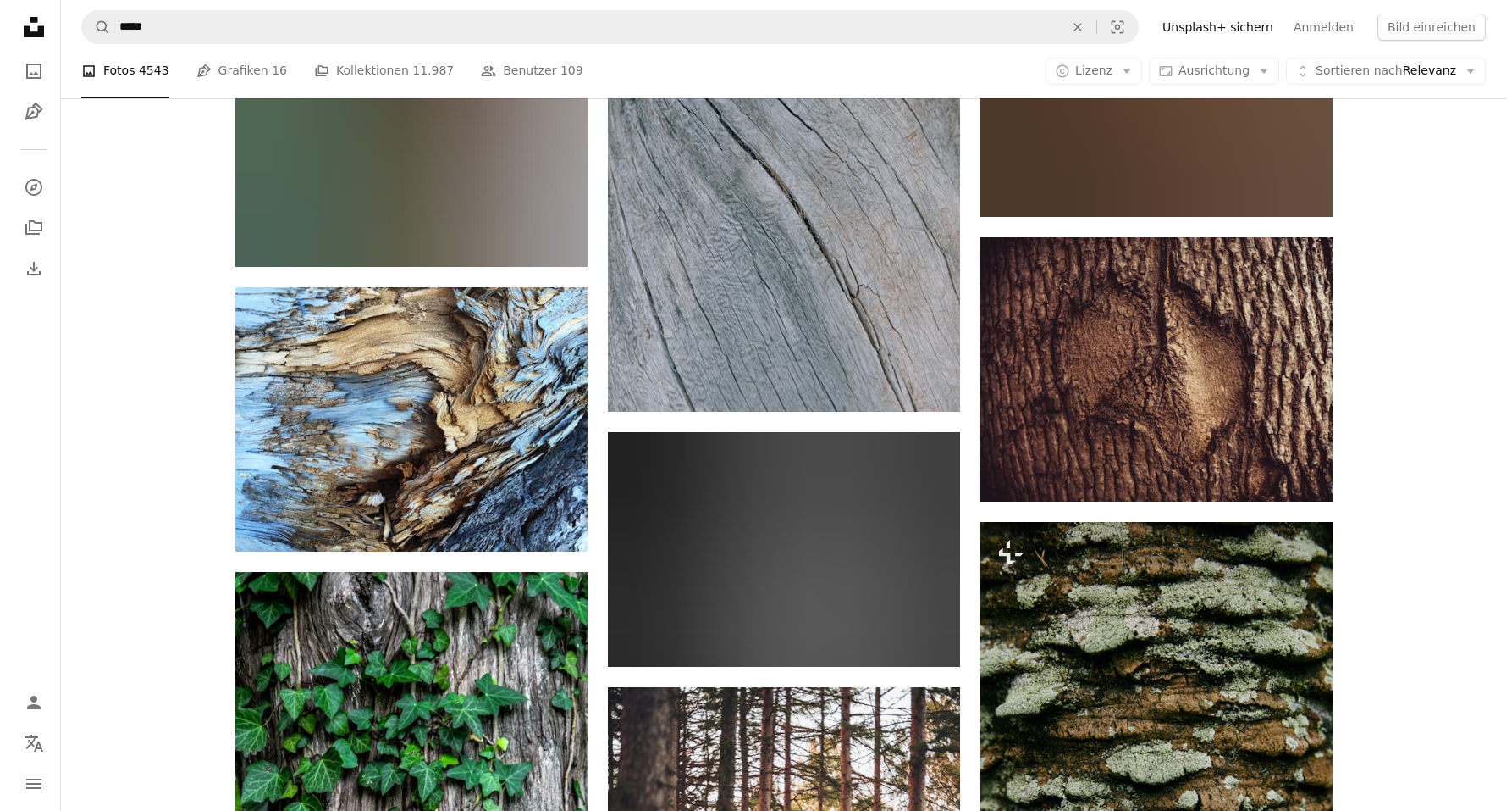
scroll to position [5052, 0]
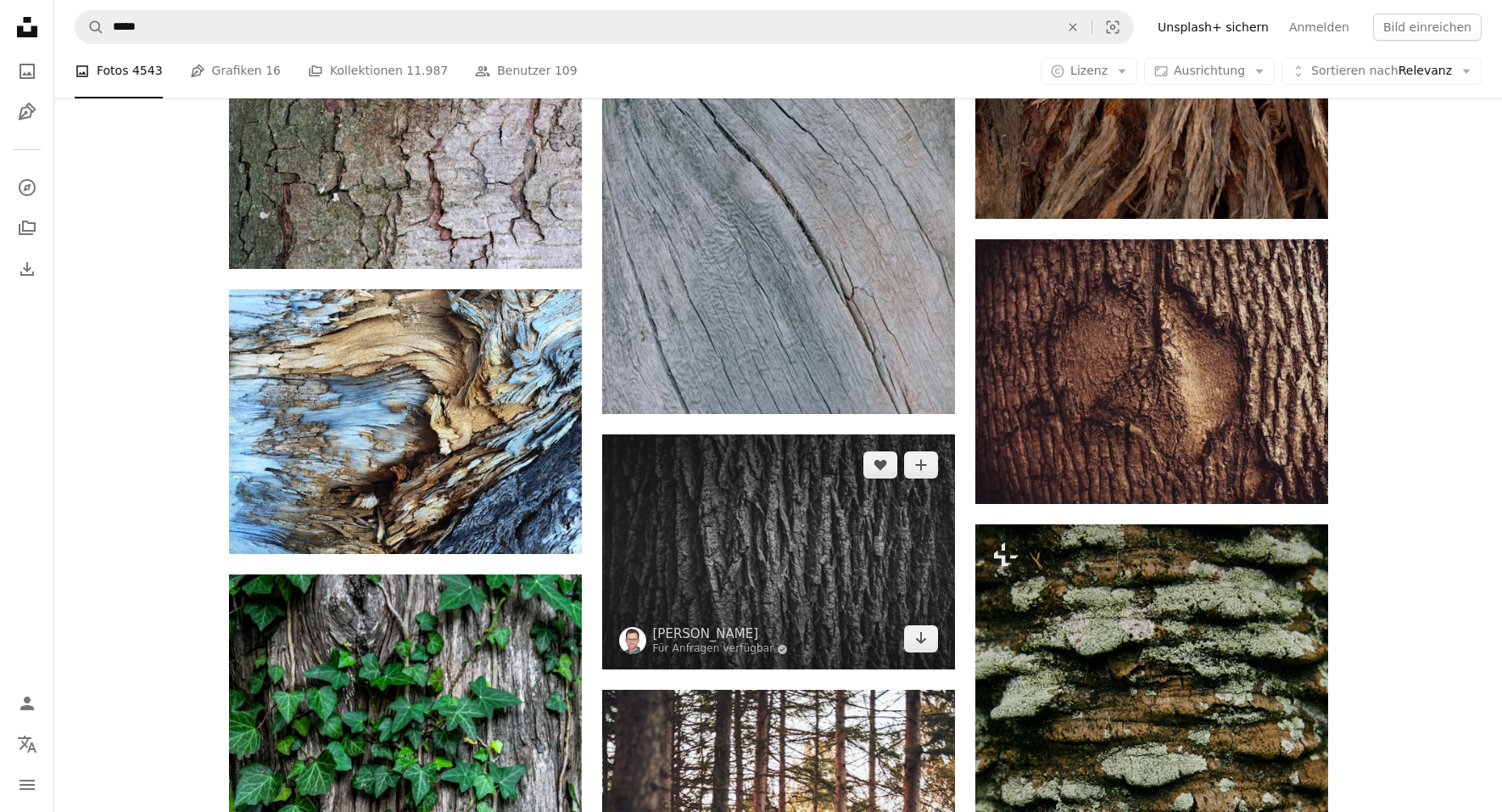
click at [675, 548] on img at bounding box center [779, 551] width 353 height 235
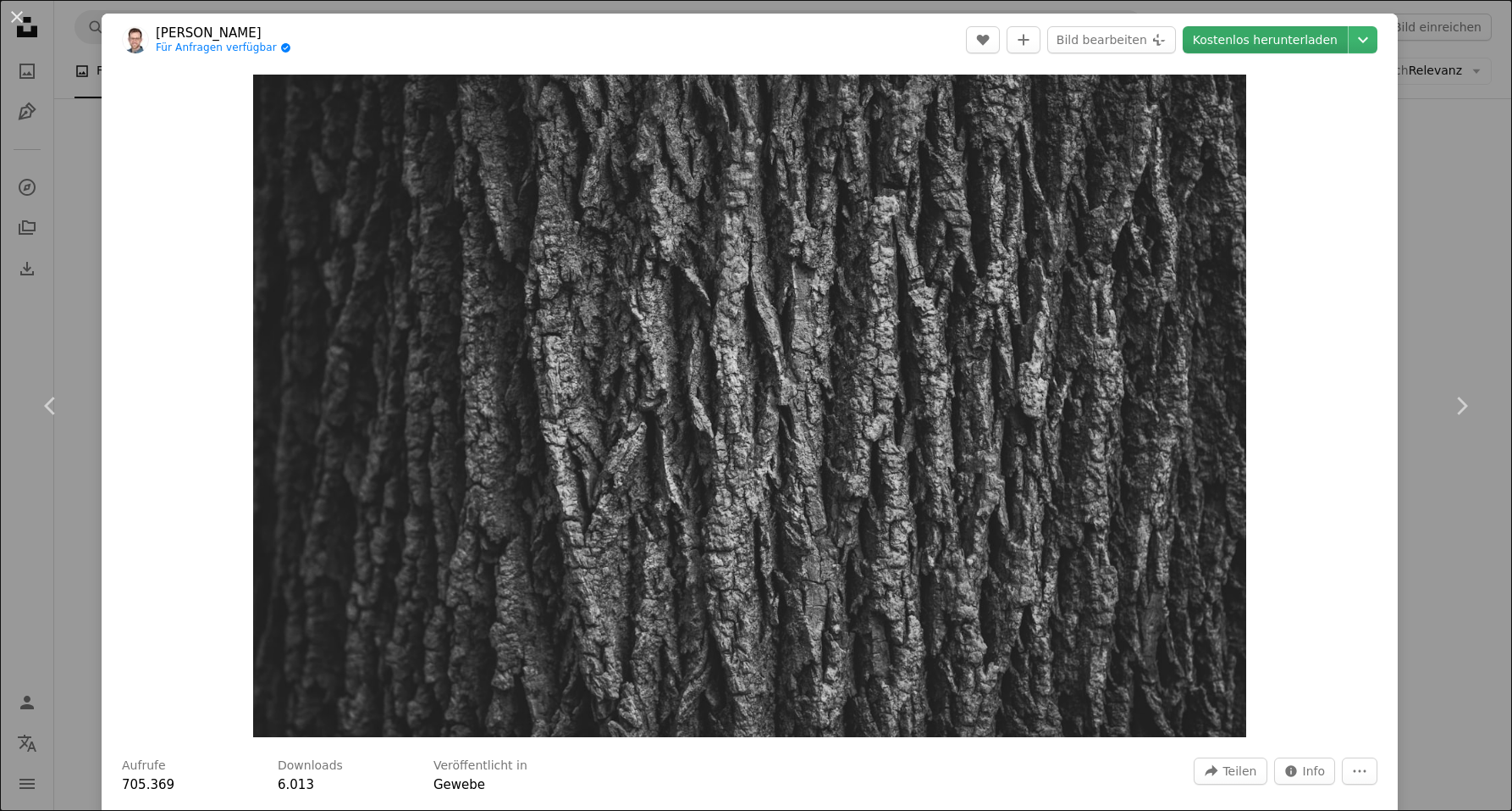
click at [1258, 39] on link "Kostenlos herunterladen" at bounding box center [1265, 40] width 165 height 28
